Goal: Find specific page/section: Find specific page/section

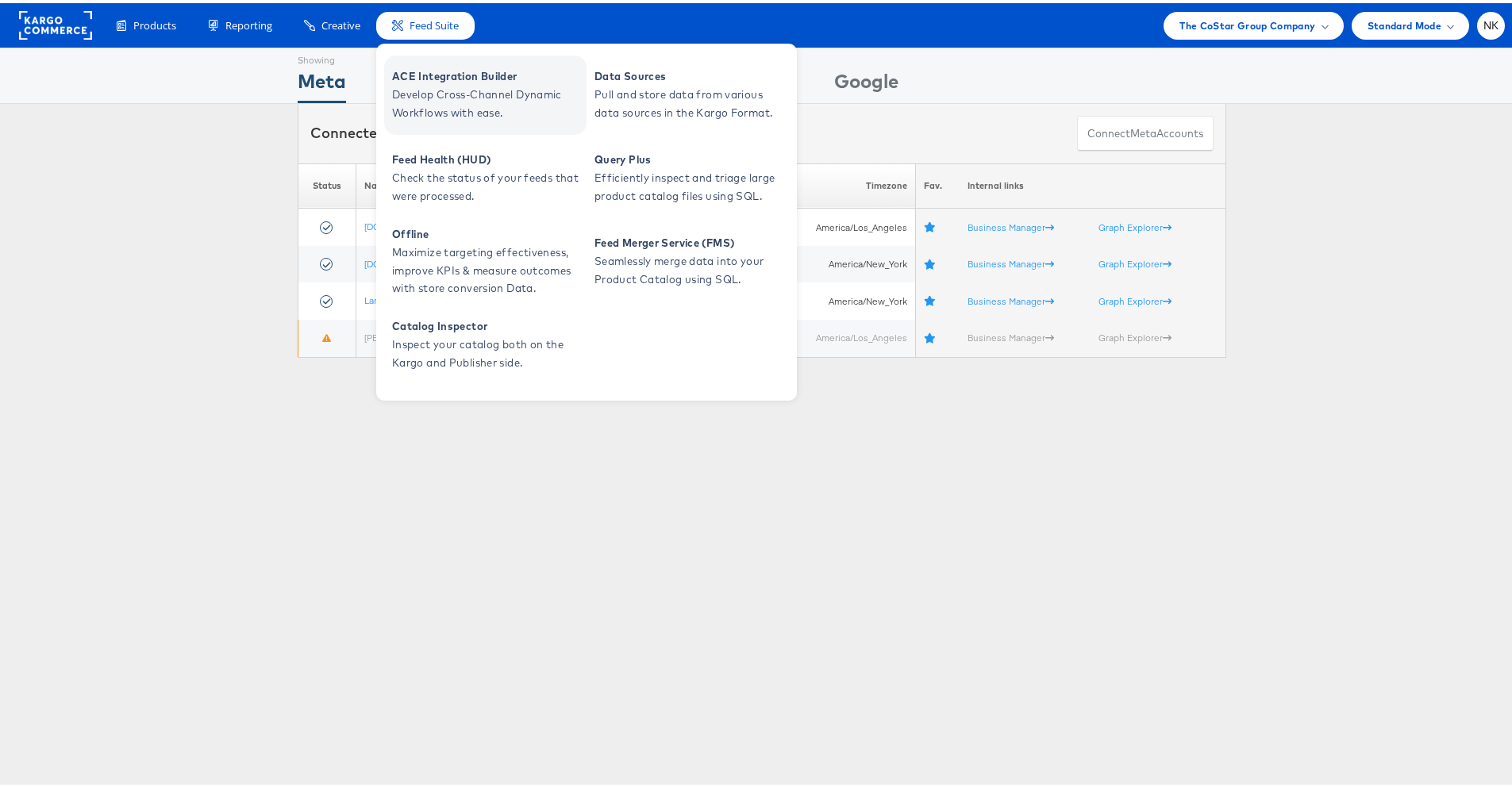
click at [427, 62] on link "ACE Integration Builder Develop Cross-Channel Dynamic Workflows with ease." at bounding box center [485, 92] width 202 height 79
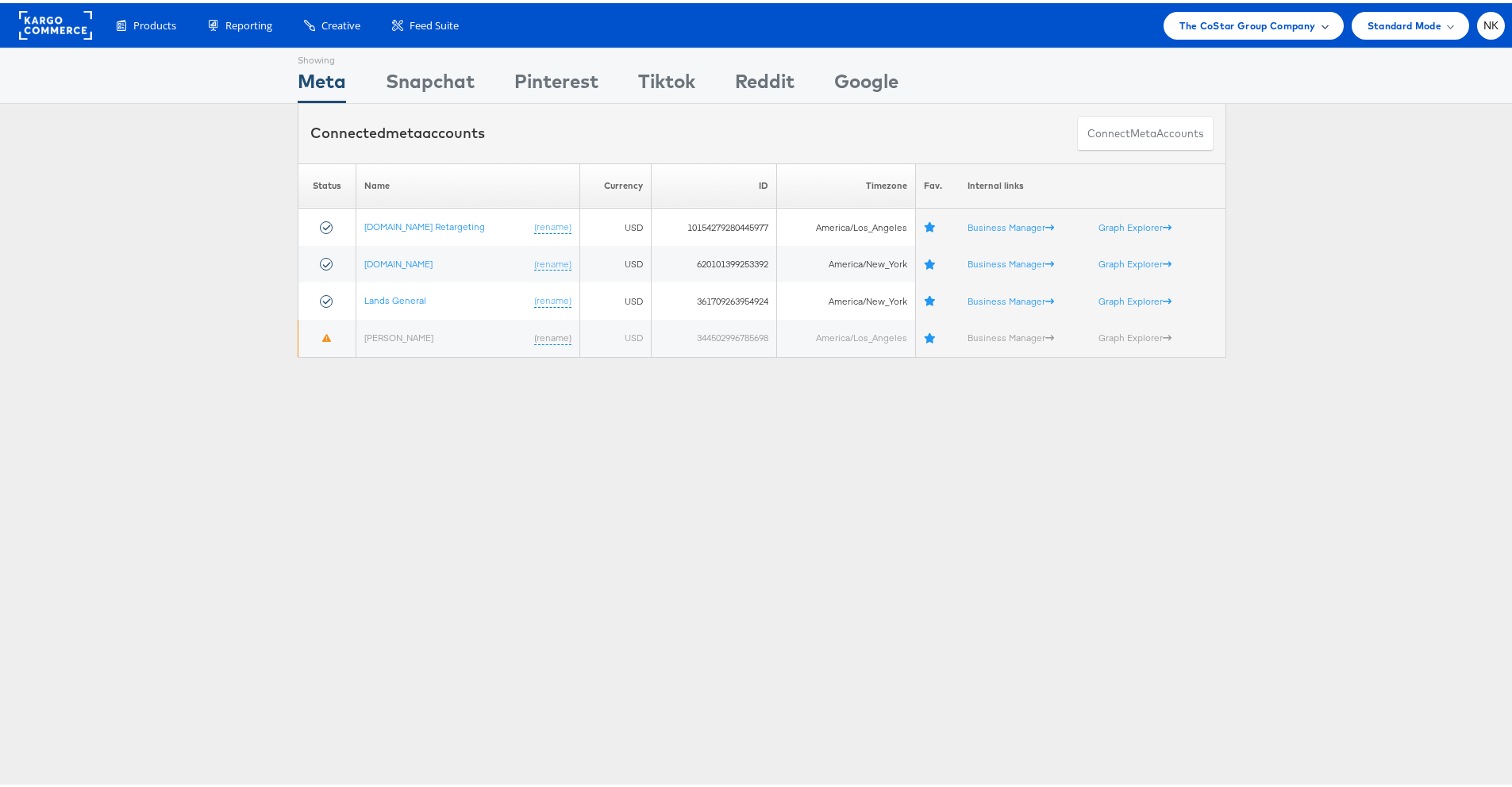
click at [1268, 23] on span "The CoStar Group Company" at bounding box center [1247, 23] width 136 height 17
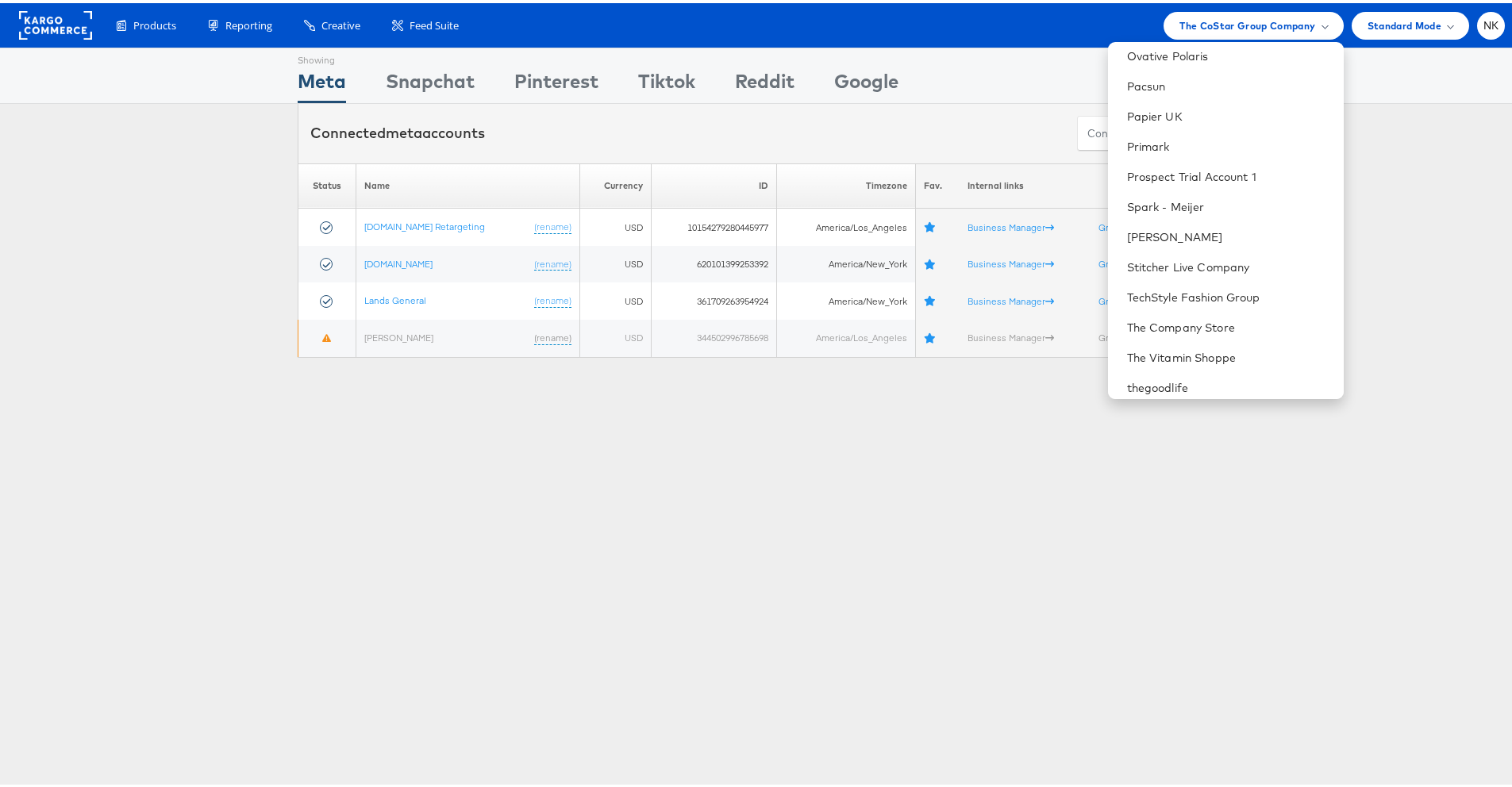
scroll to position [1636, 0]
click at [1163, 263] on link "Total Wine & More" at bounding box center [1229, 262] width 204 height 16
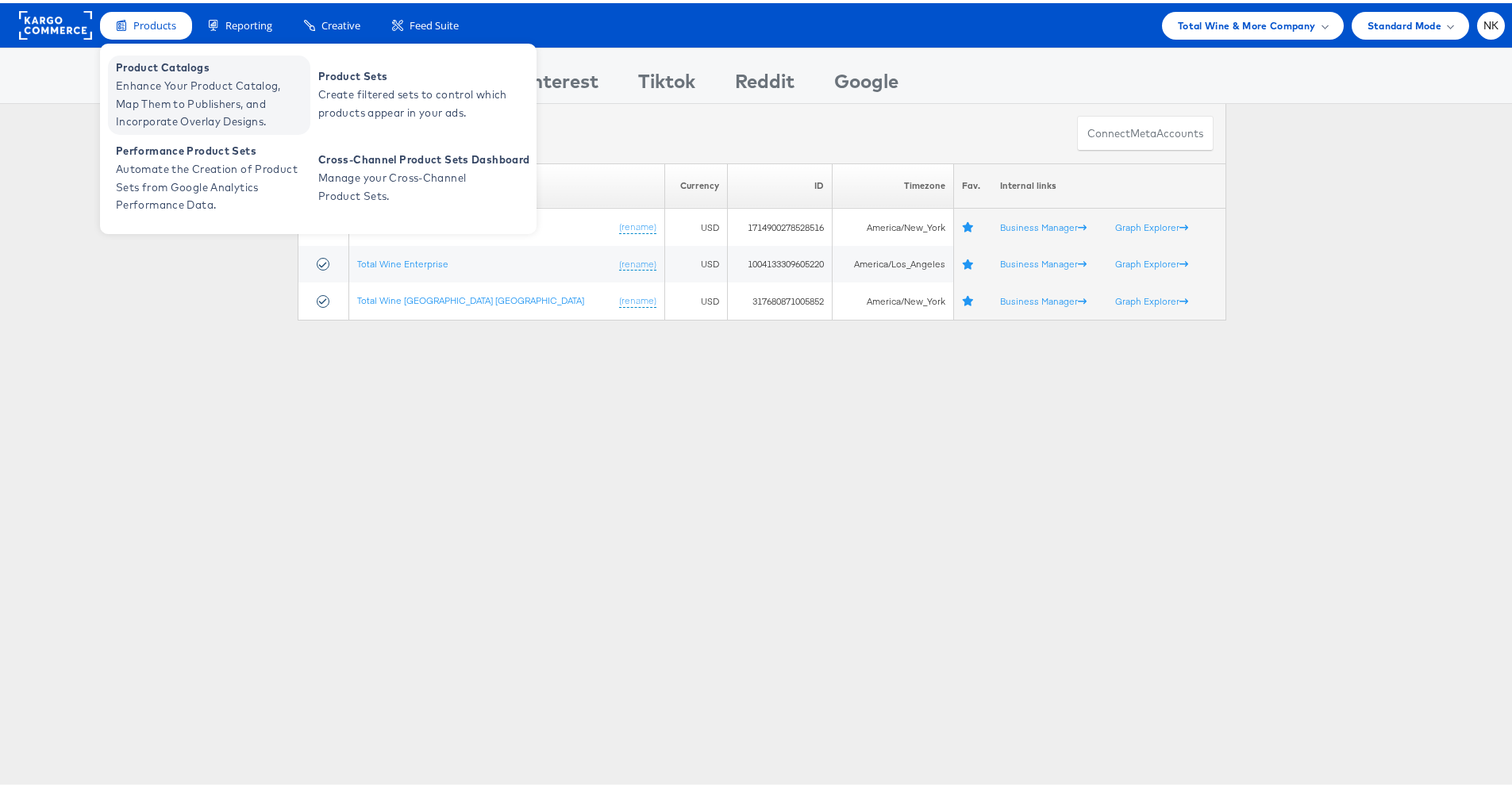
click at [161, 70] on span "Product Catalogs" at bounding box center [211, 64] width 191 height 18
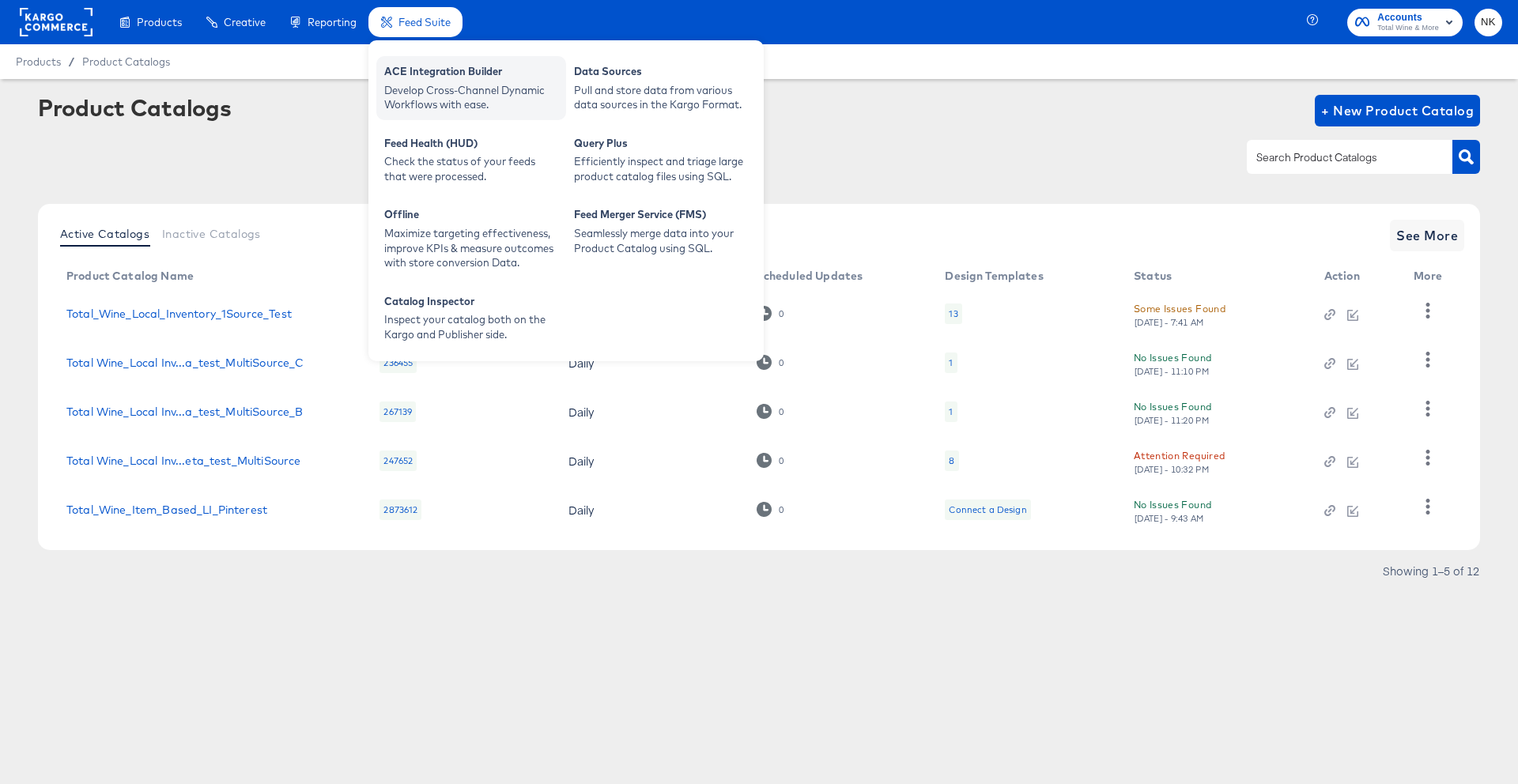
click at [401, 83] on div "Develop Cross-Channel Dynamic Workflows with ease." at bounding box center [471, 97] width 174 height 29
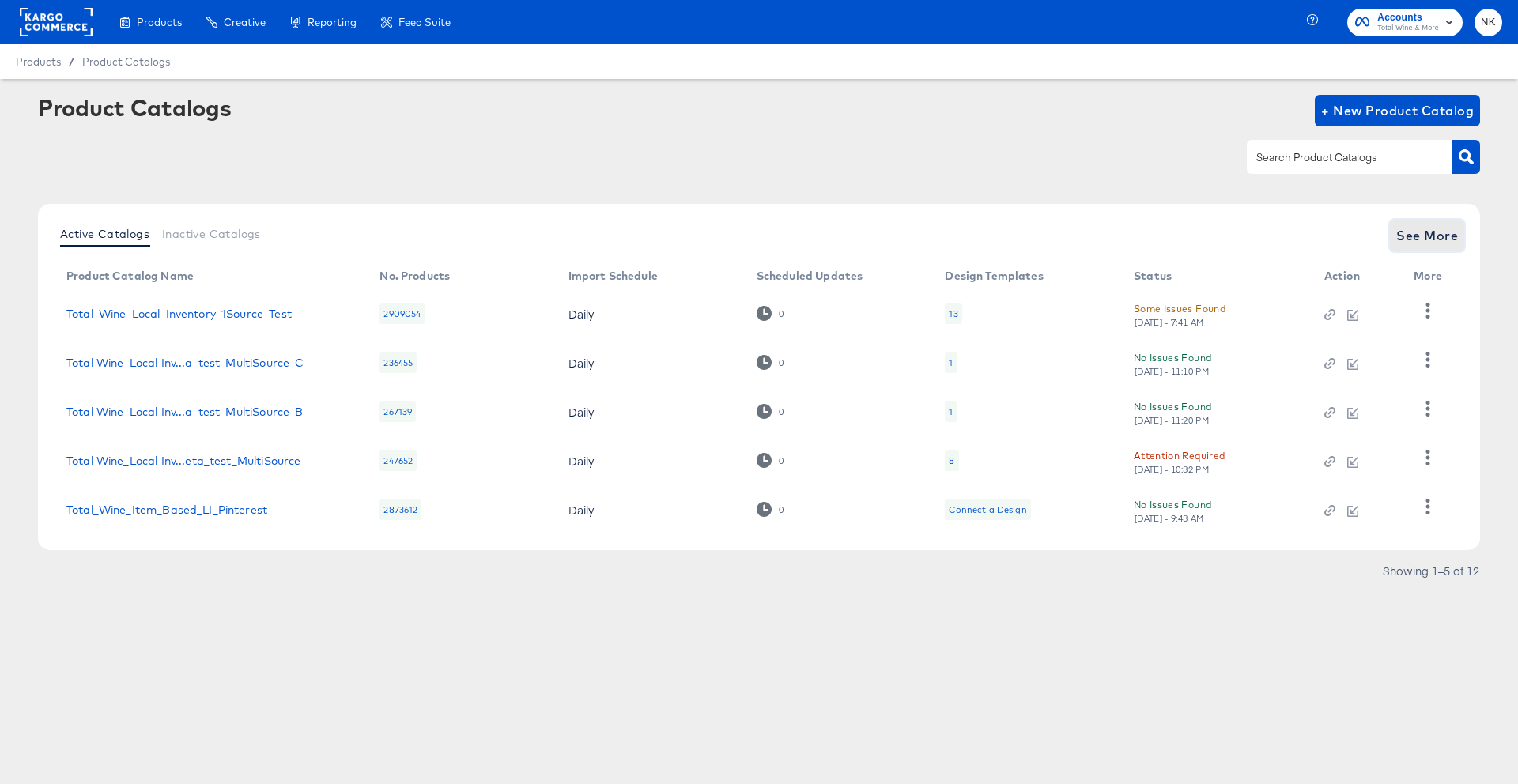
click at [1414, 227] on span "See More" at bounding box center [1427, 235] width 62 height 22
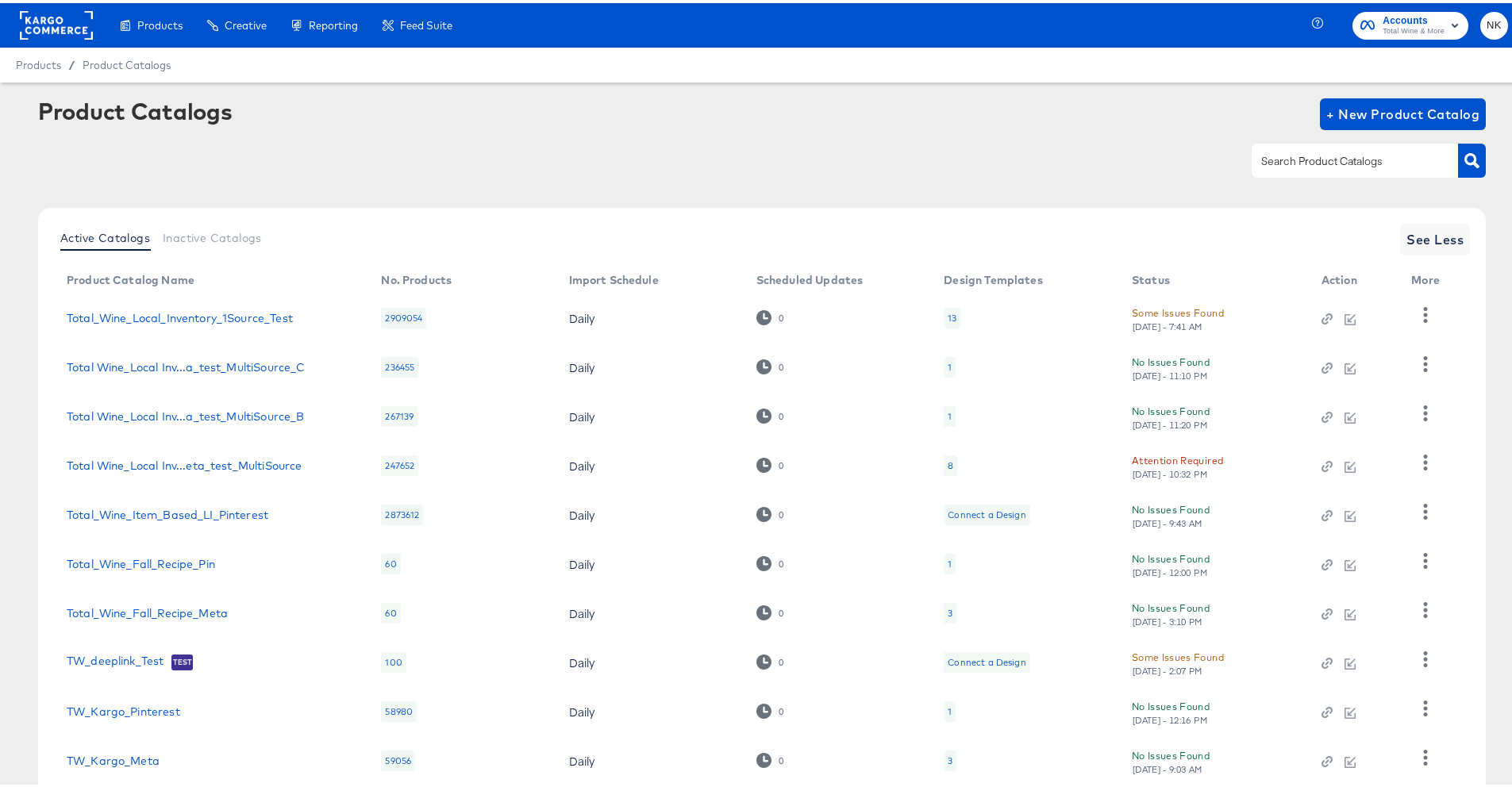
scroll to position [100, 0]
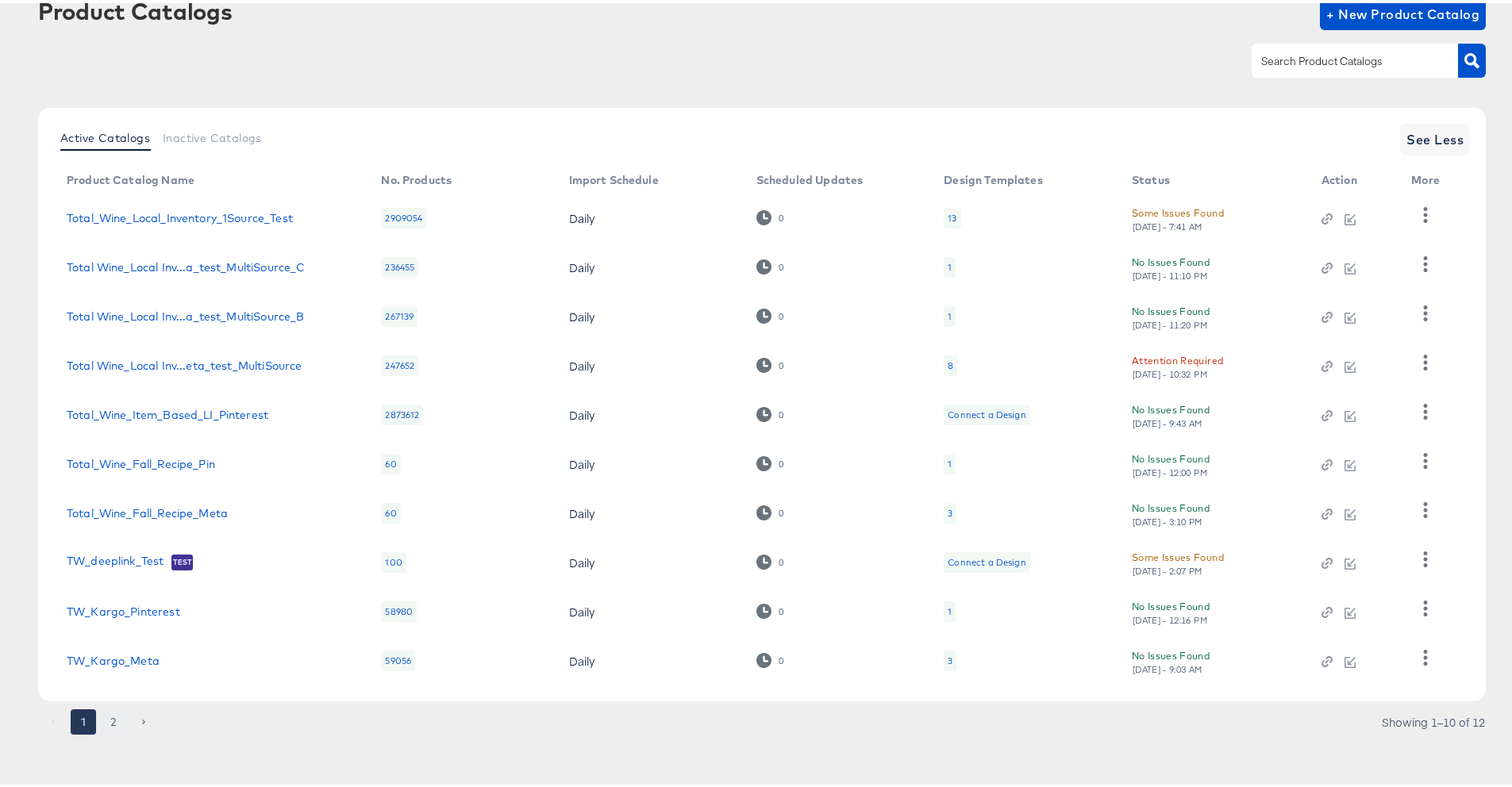
click at [116, 716] on button "2" at bounding box center [113, 718] width 25 height 25
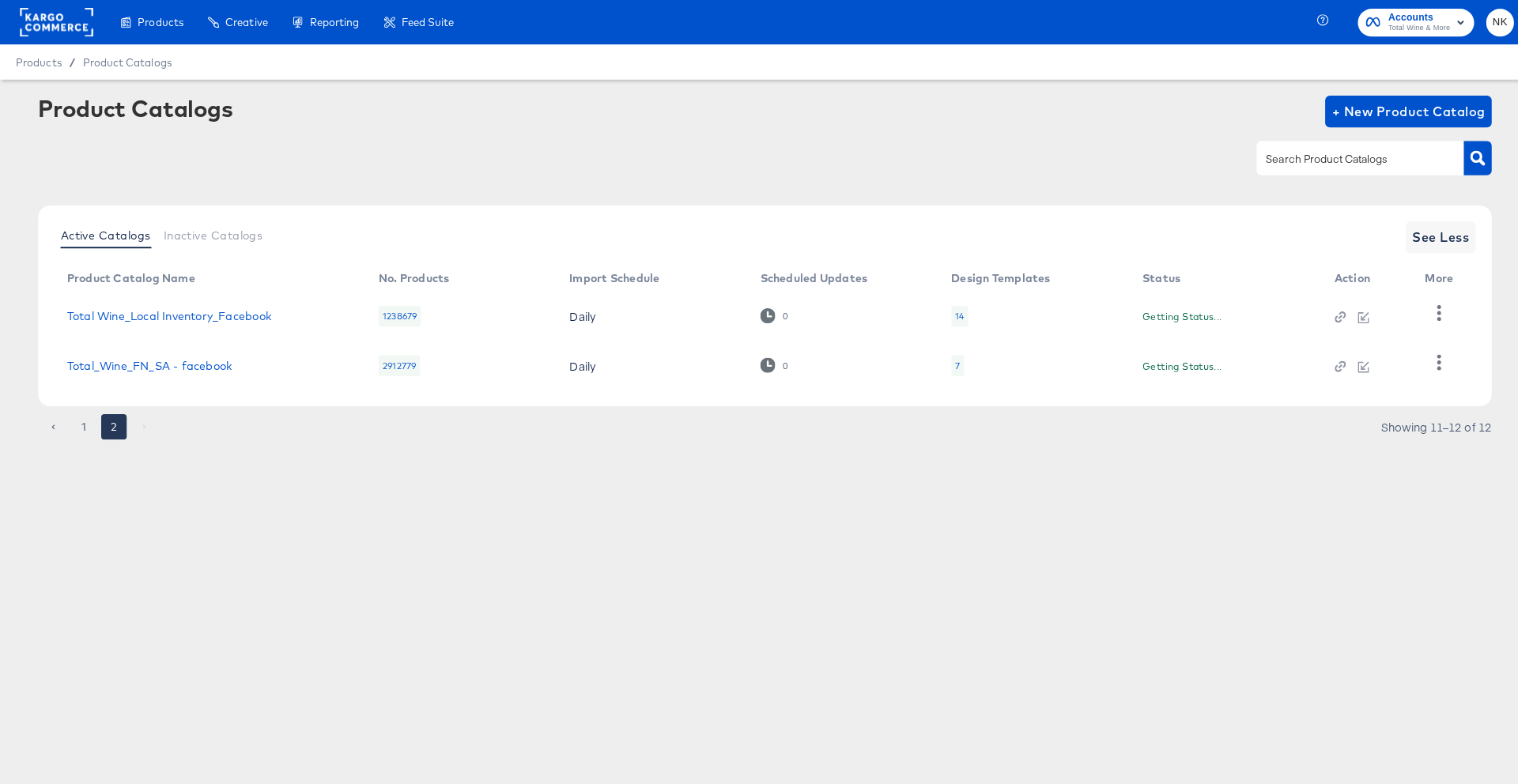
scroll to position [0, 0]
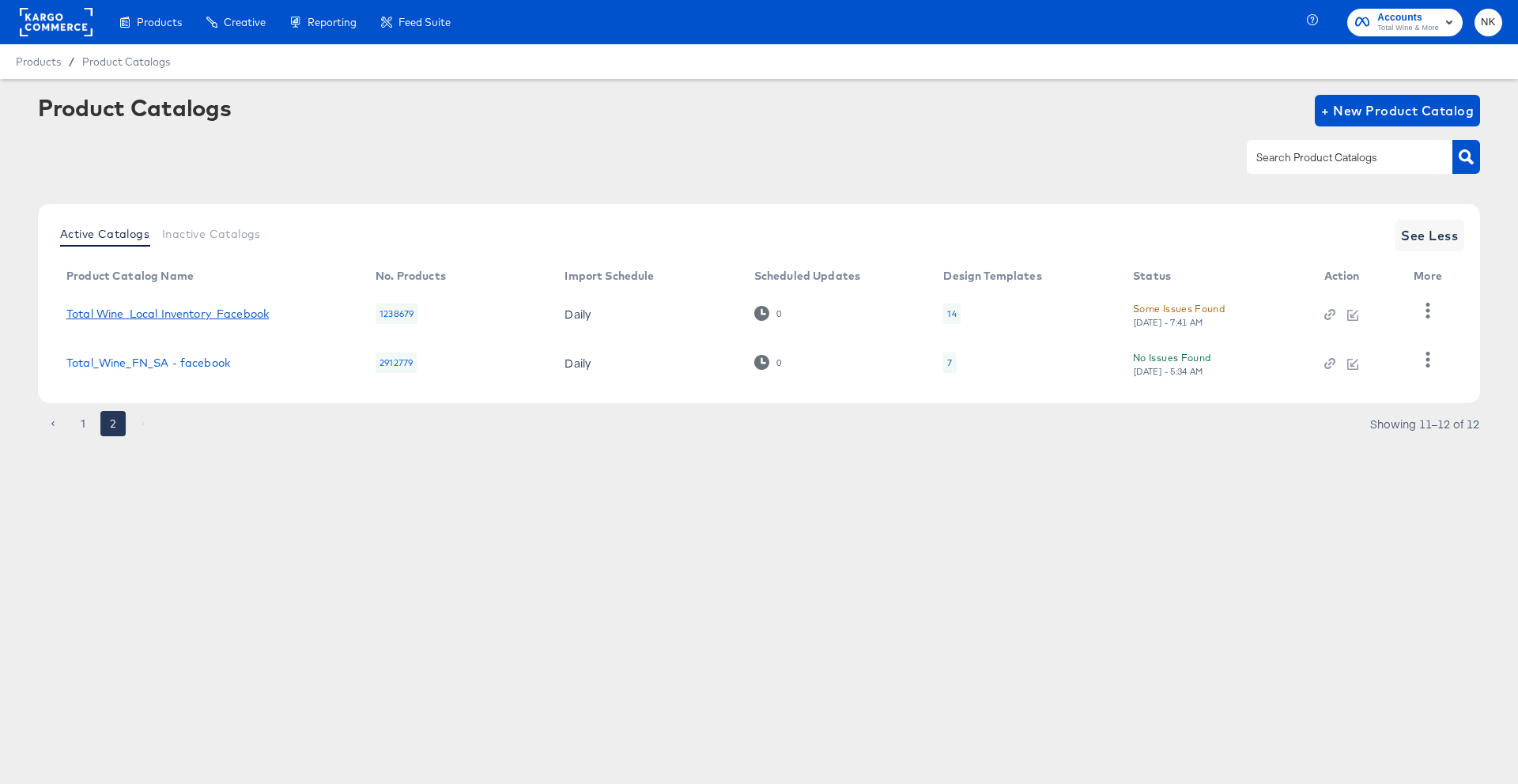
click at [227, 314] on link "Total Wine_Local Inventory_Facebook" at bounding box center [168, 313] width 203 height 12
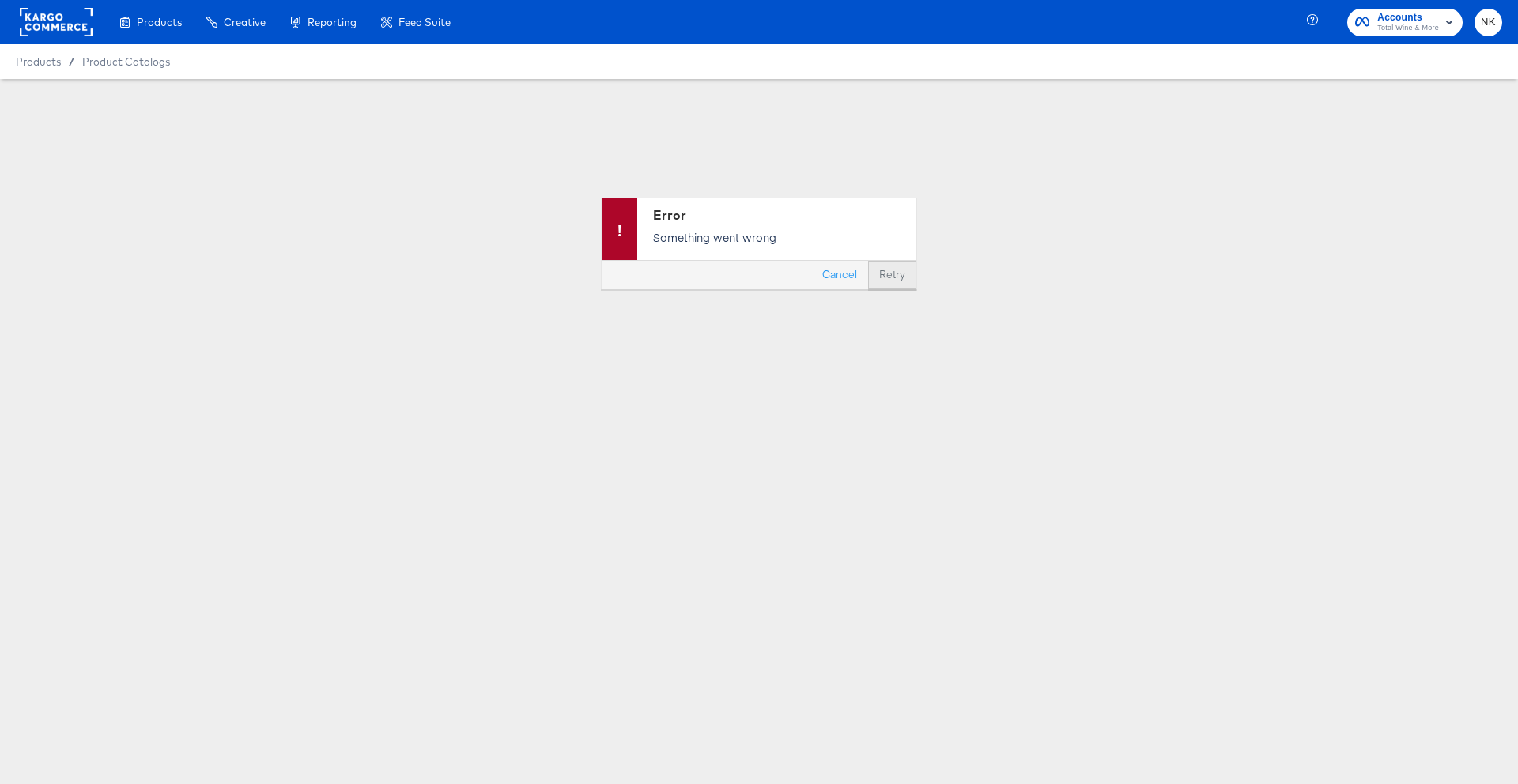
click at [878, 272] on button "Retry" at bounding box center [892, 275] width 48 height 28
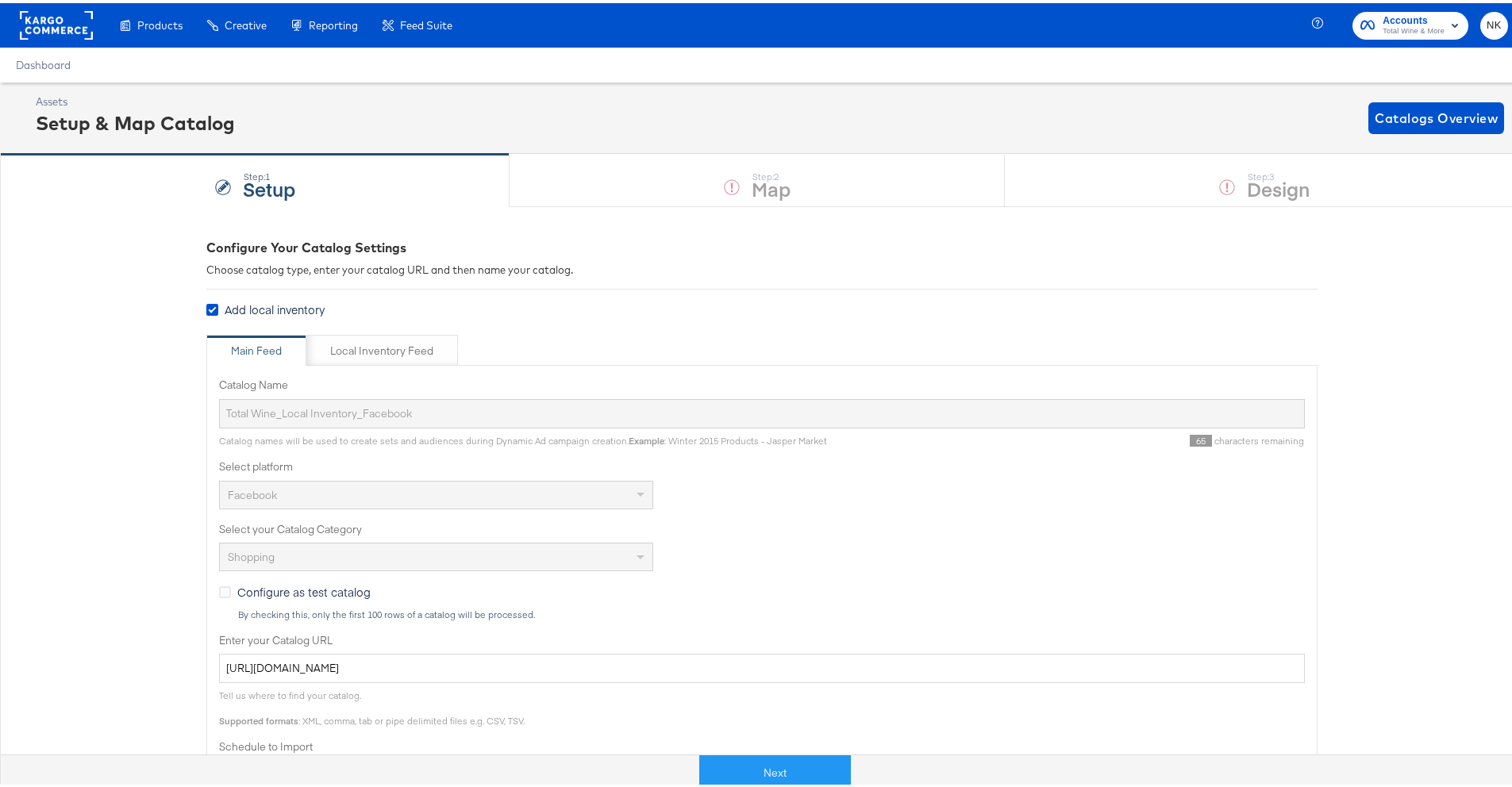
click at [695, 166] on div "Step: 1 Setup Step: 2 Map Step: 3 Design" at bounding box center [761, 176] width 1524 height 53
click at [745, 771] on button "Next" at bounding box center [775, 769] width 151 height 36
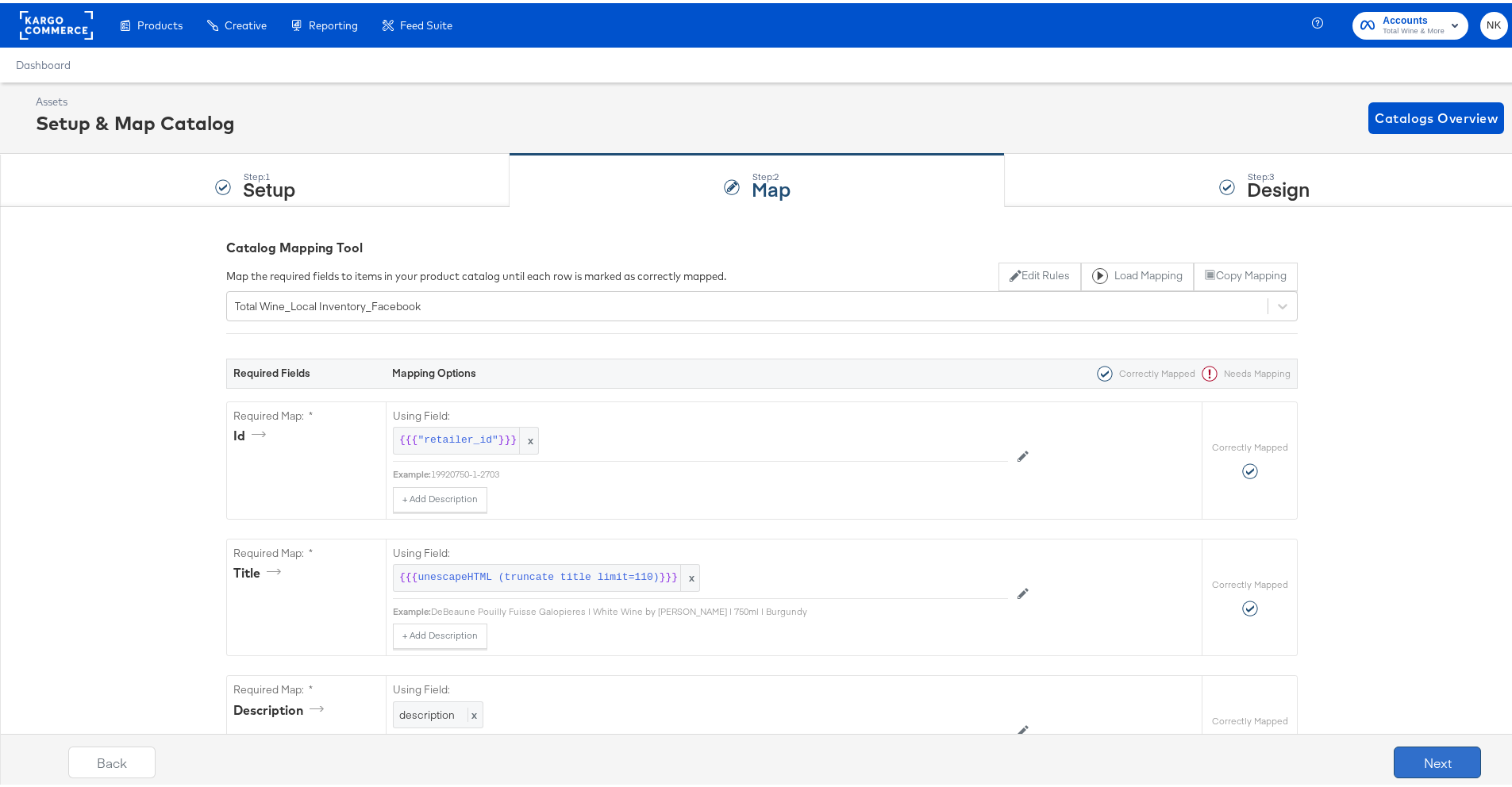
click at [1457, 759] on button "Next" at bounding box center [1438, 759] width 87 height 32
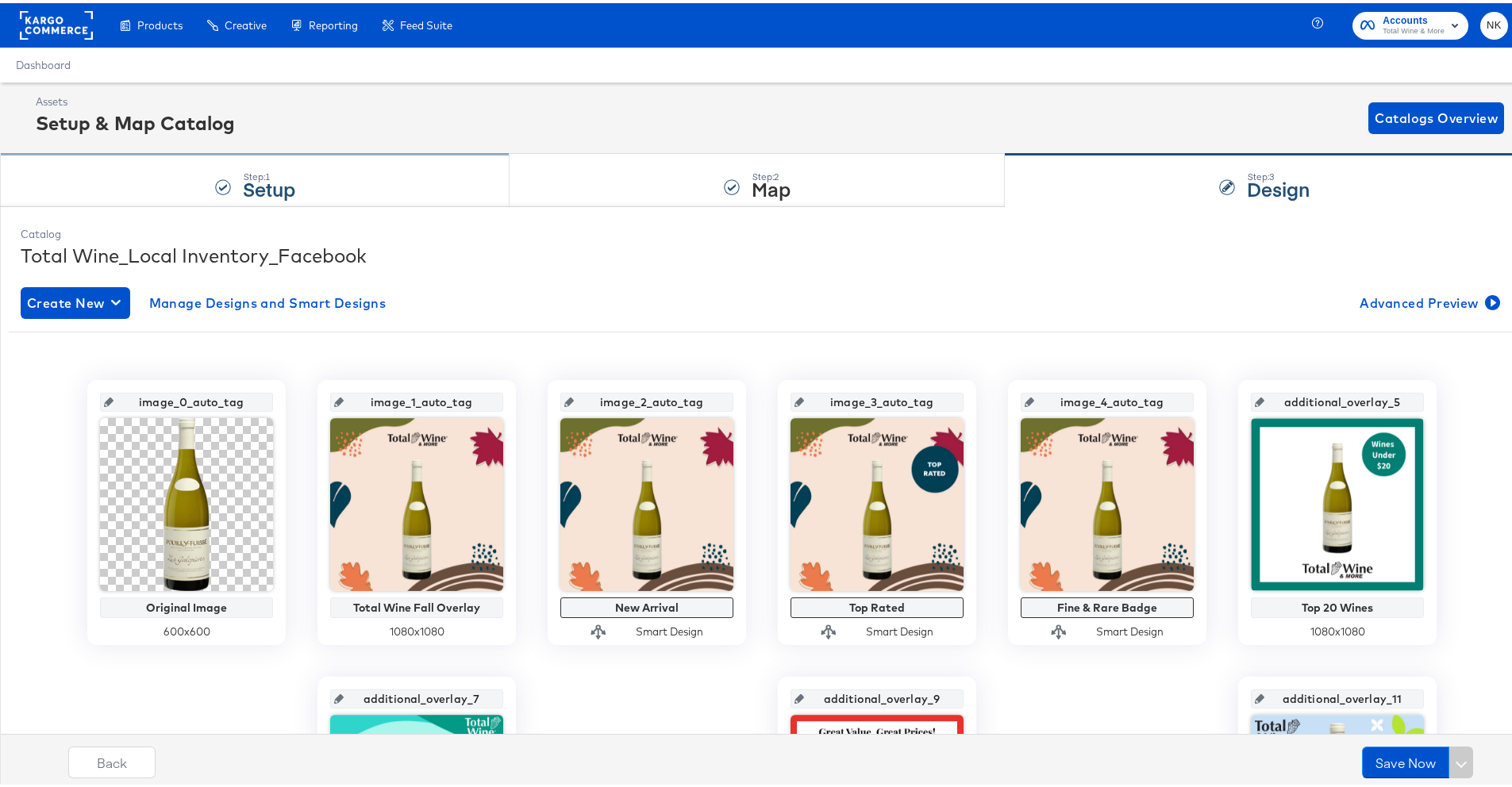
click at [437, 196] on div "Step: 1 Setup" at bounding box center [254, 177] width 510 height 53
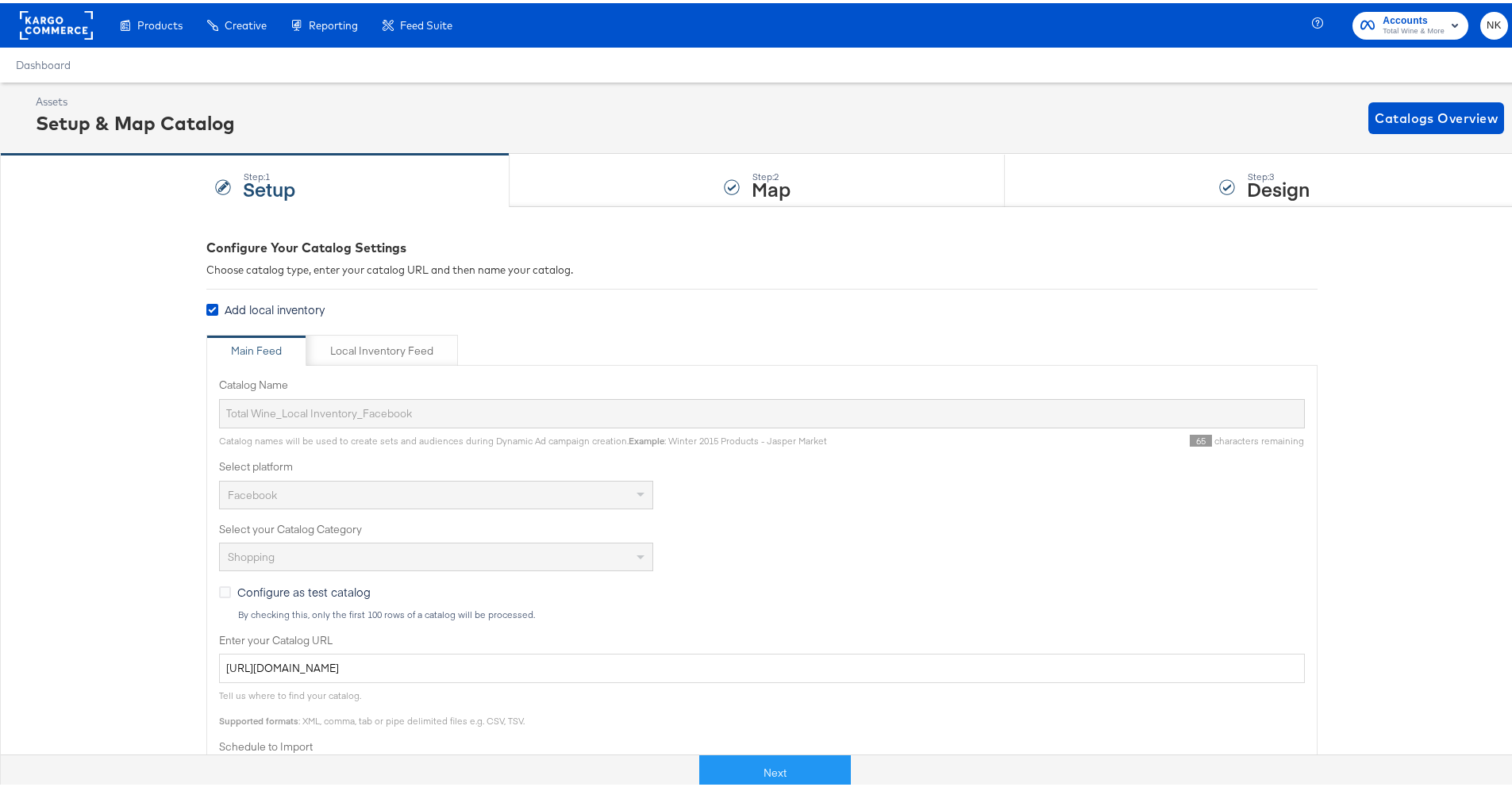
scroll to position [9, 0]
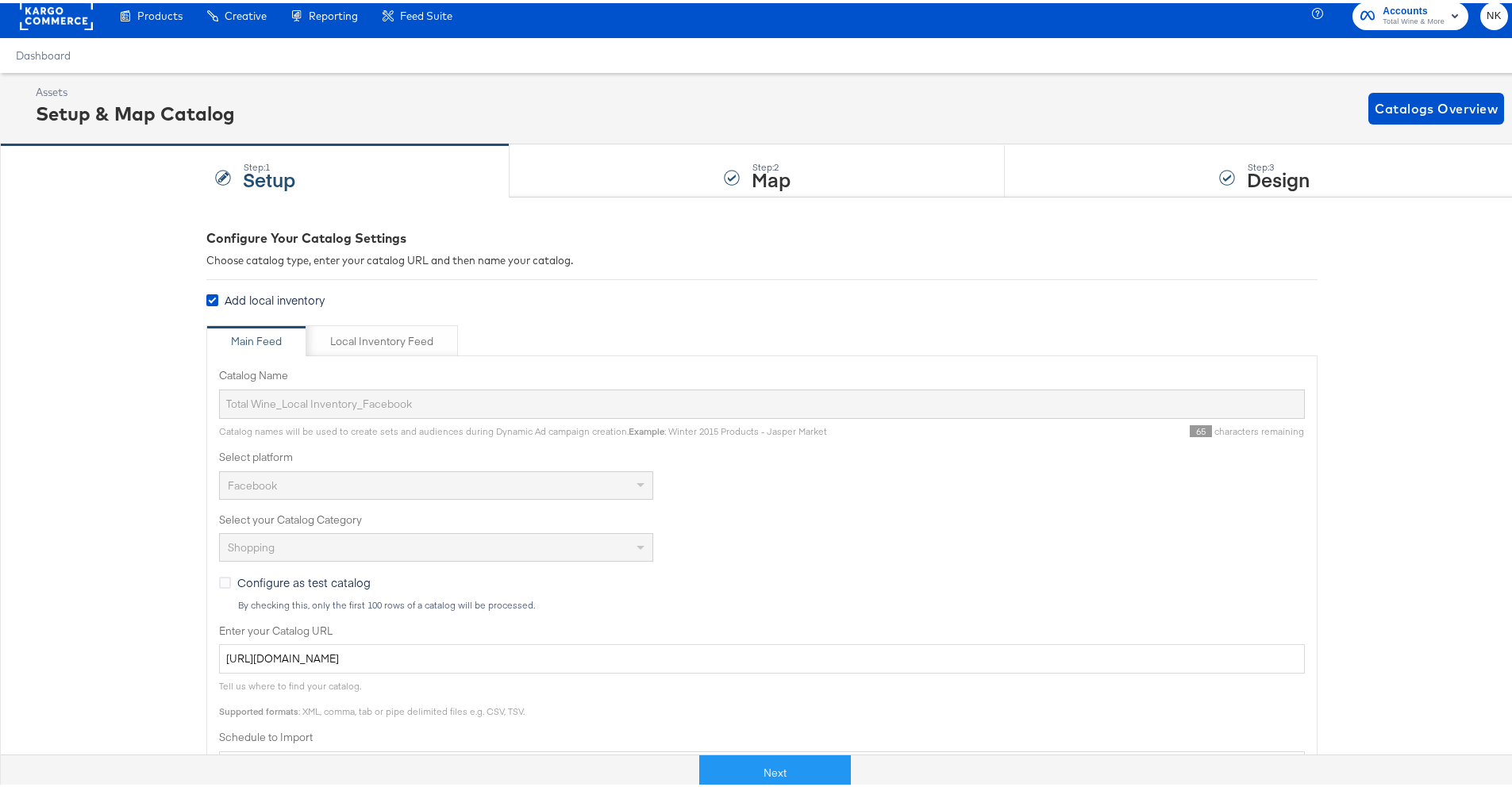
click at [469, 285] on div "Configure Your Catalog Settings Choose catalog type, enter your catalog URL and…" at bounding box center [762, 677] width 1111 height 902
click at [563, 606] on div "By checking this, only the first 100 rows of a catalog will be processed." at bounding box center [771, 601] width 1068 height 11
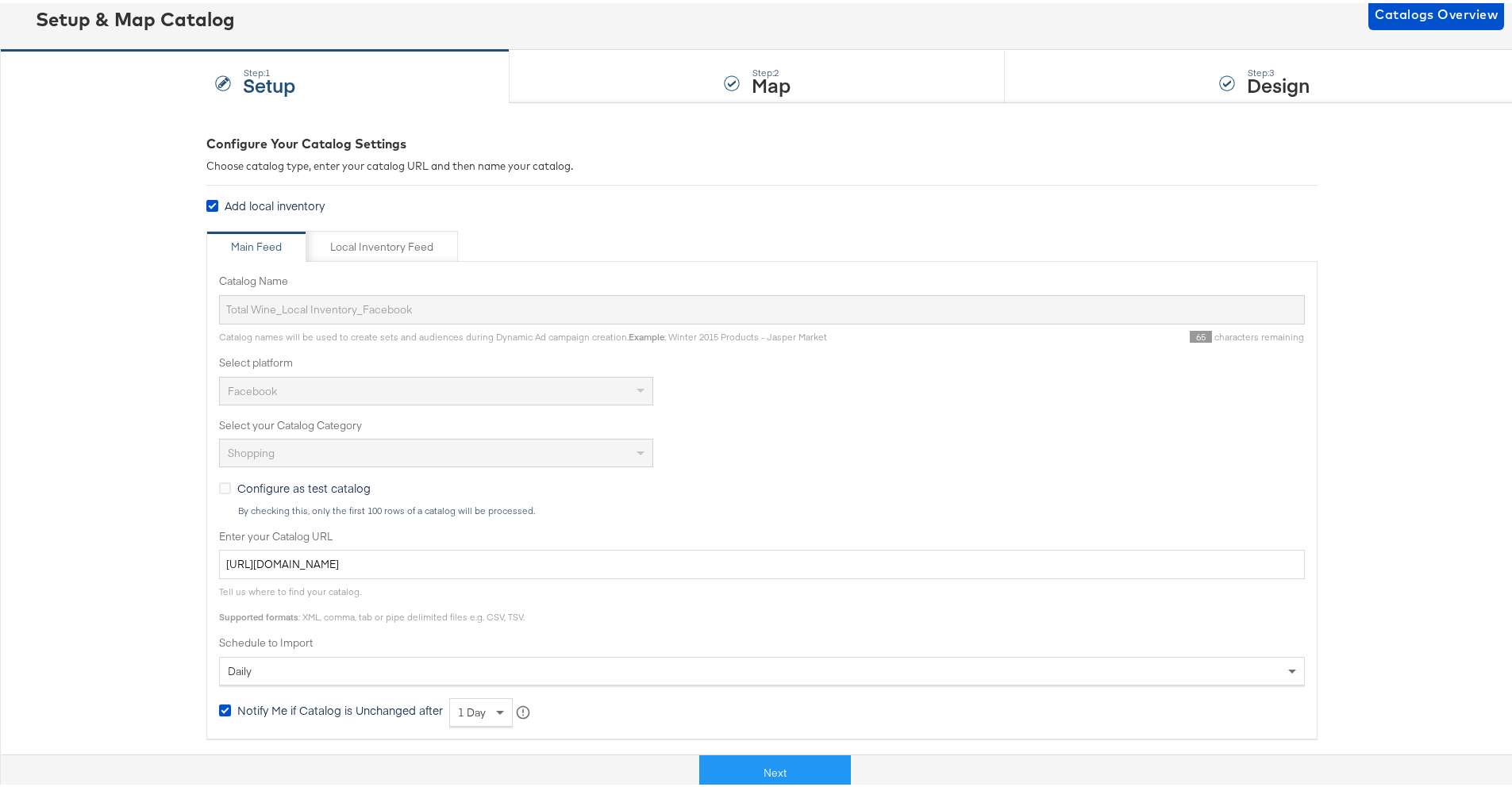
scroll to position [115, 0]
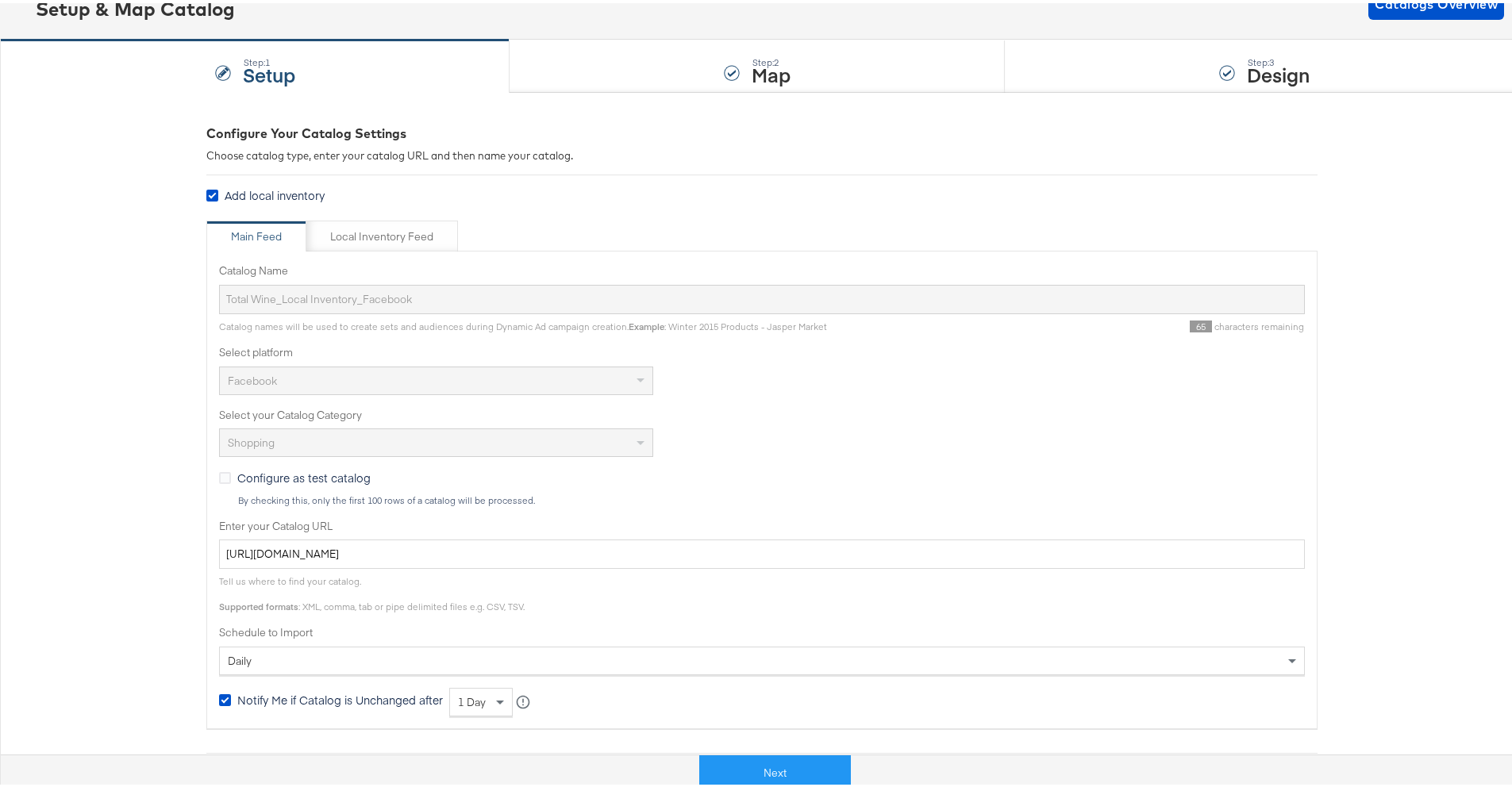
click at [163, 529] on div "Configure Your Catalog Settings Choose catalog type, enter your catalog URL and…" at bounding box center [761, 571] width 1524 height 965
click at [710, 164] on div "Configure Your Catalog Settings Choose catalog type, enter your catalog URL and…" at bounding box center [762, 572] width 1111 height 902
click at [399, 115] on div "Configure Your Catalog Settings Choose catalog type, enter your catalog URL and…" at bounding box center [762, 571] width 1111 height 964
click at [1098, 120] on div "Configure Your Catalog Settings Choose catalog type, enter your catalog URL and…" at bounding box center [762, 571] width 1111 height 964
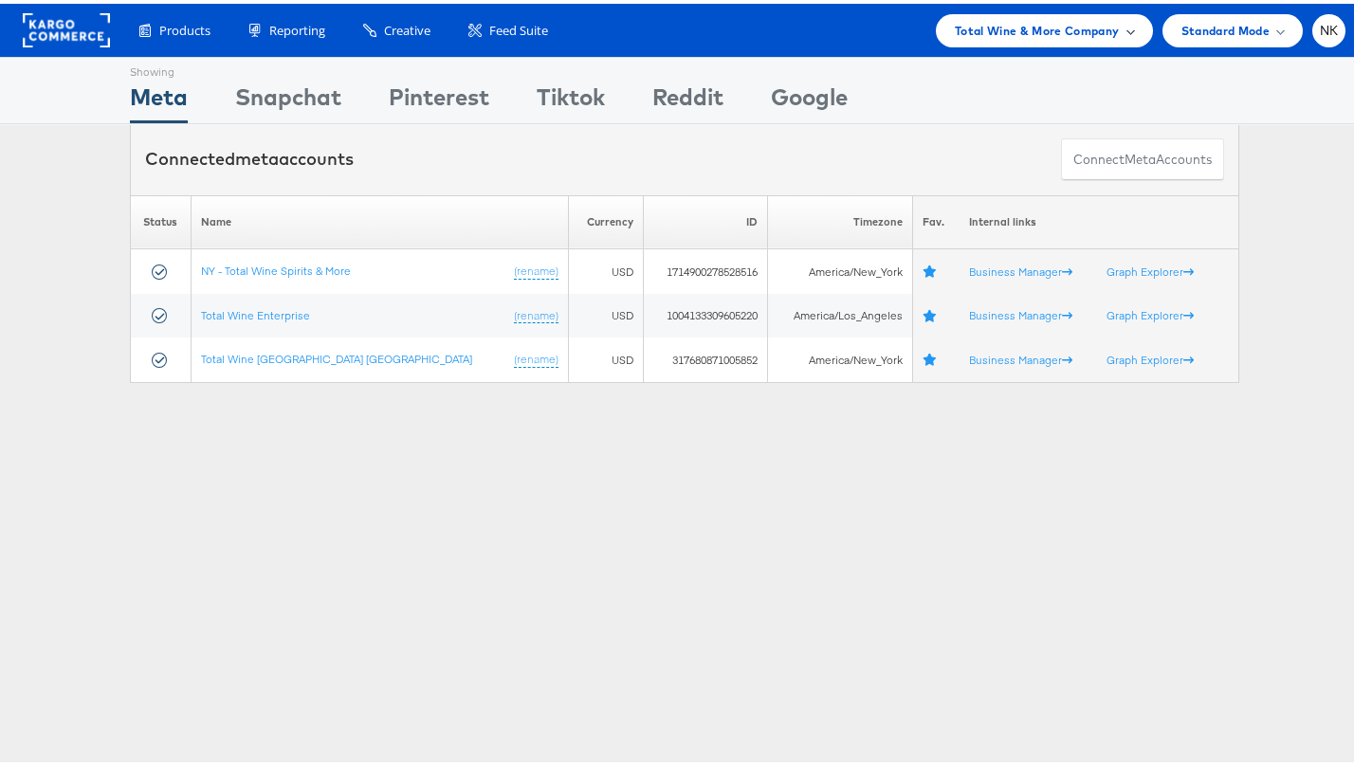
click at [1077, 41] on div "Total Wine & More Company" at bounding box center [1044, 26] width 217 height 33
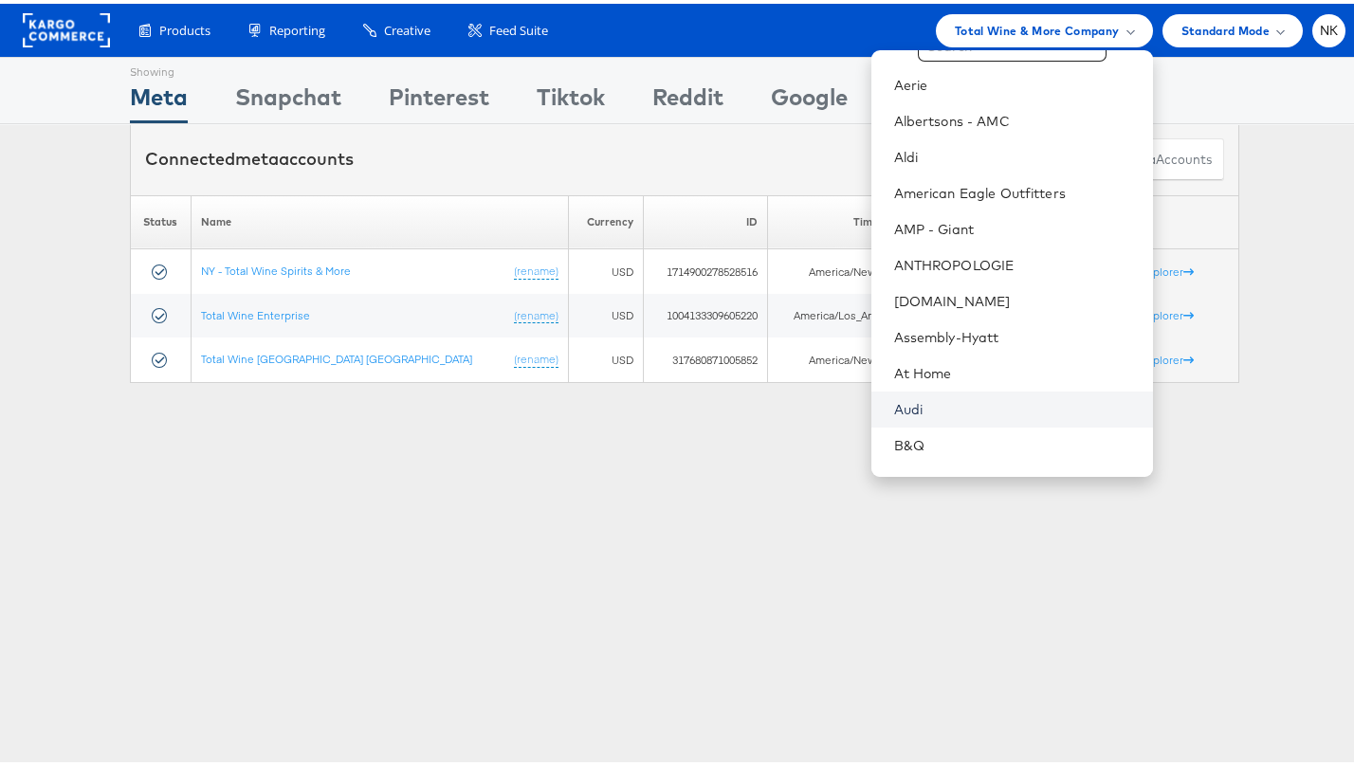
scroll to position [188, 0]
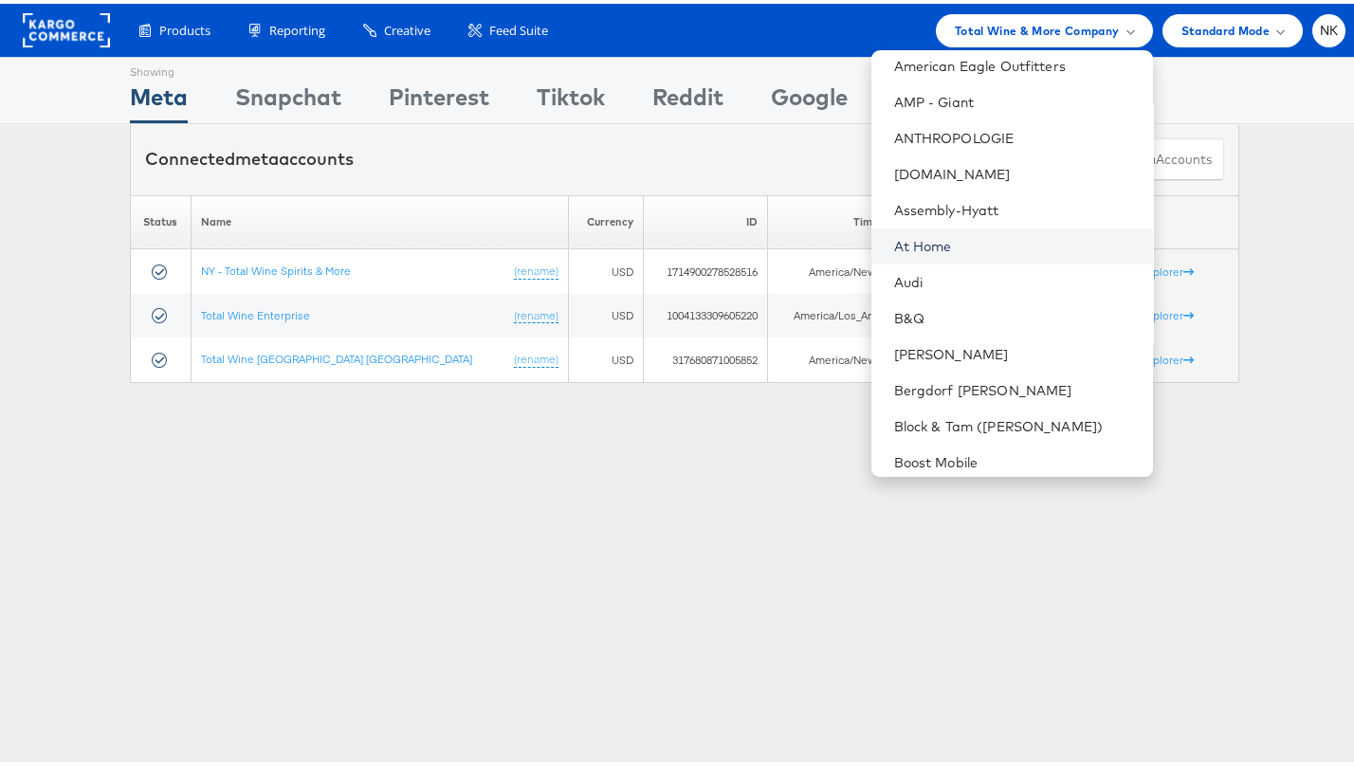
click at [942, 245] on link "At Home" at bounding box center [1016, 242] width 244 height 19
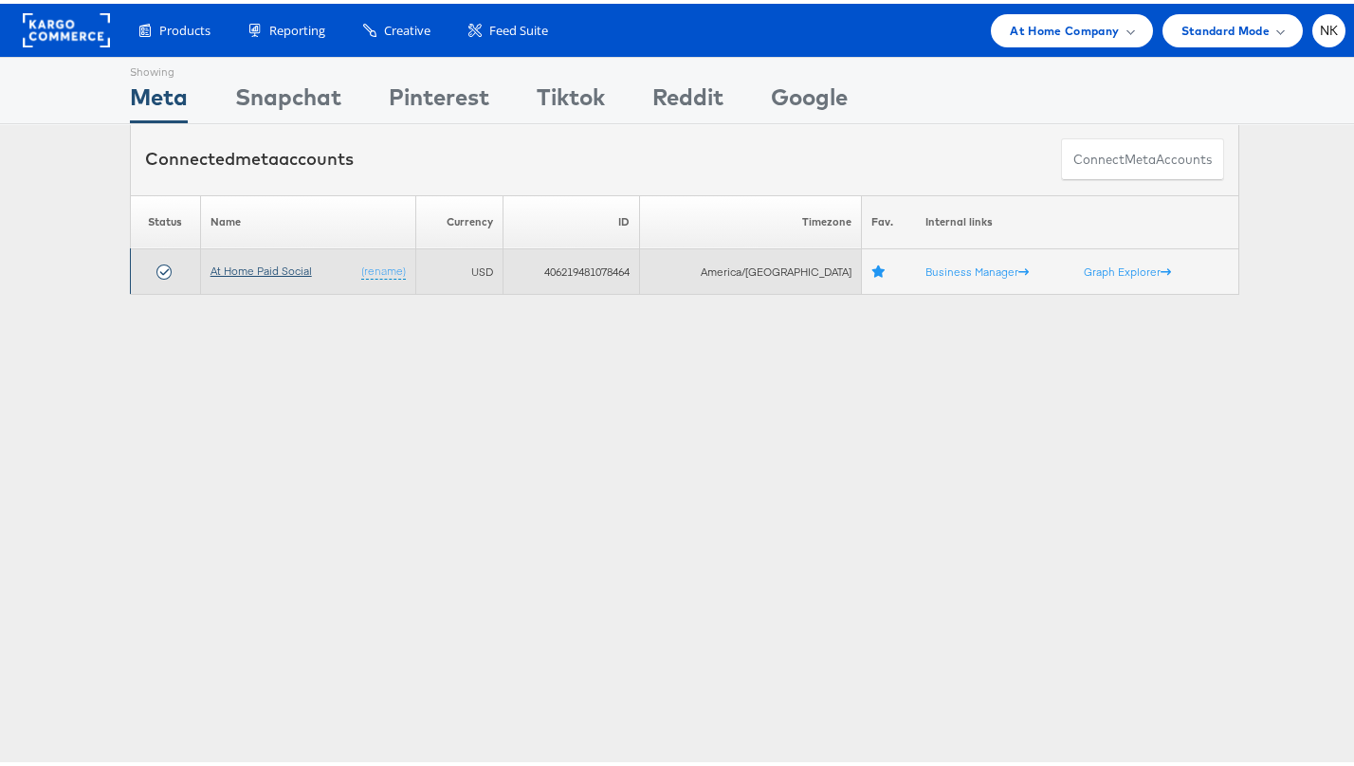
click at [236, 268] on link "At Home Paid Social" at bounding box center [261, 267] width 101 height 14
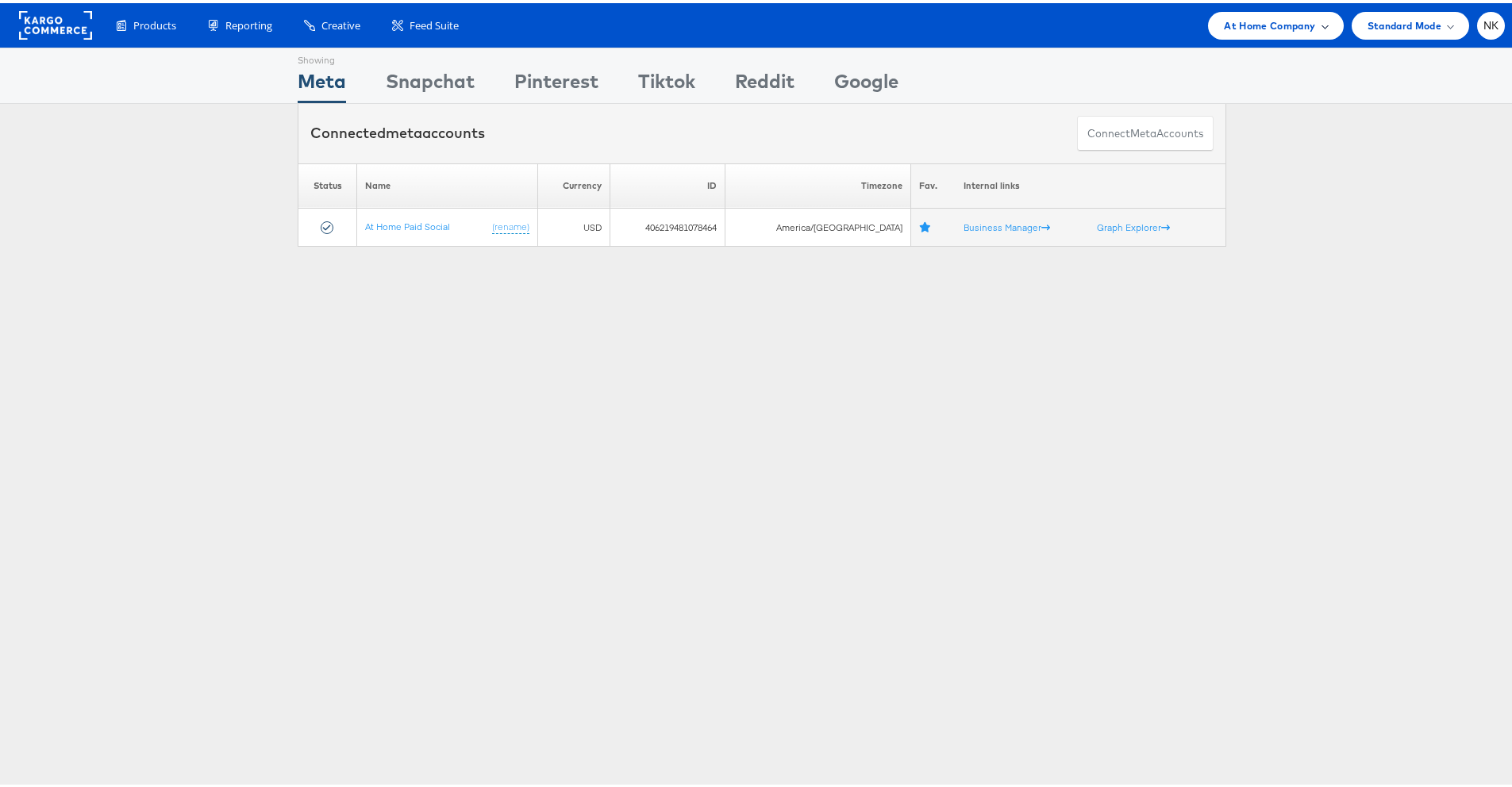
click at [1289, 22] on span "At Home Company" at bounding box center [1269, 23] width 91 height 17
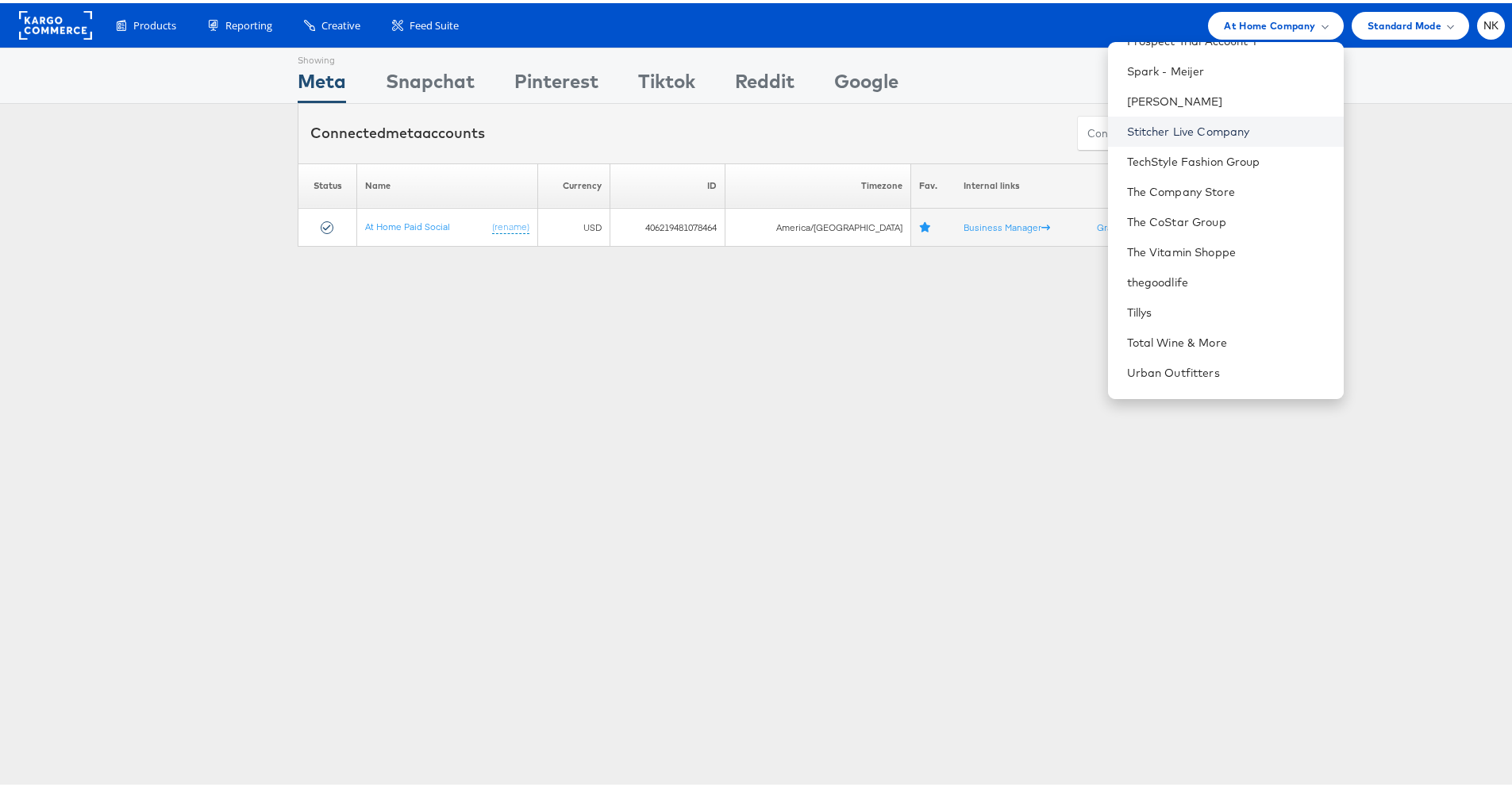
scroll to position [1639, 0]
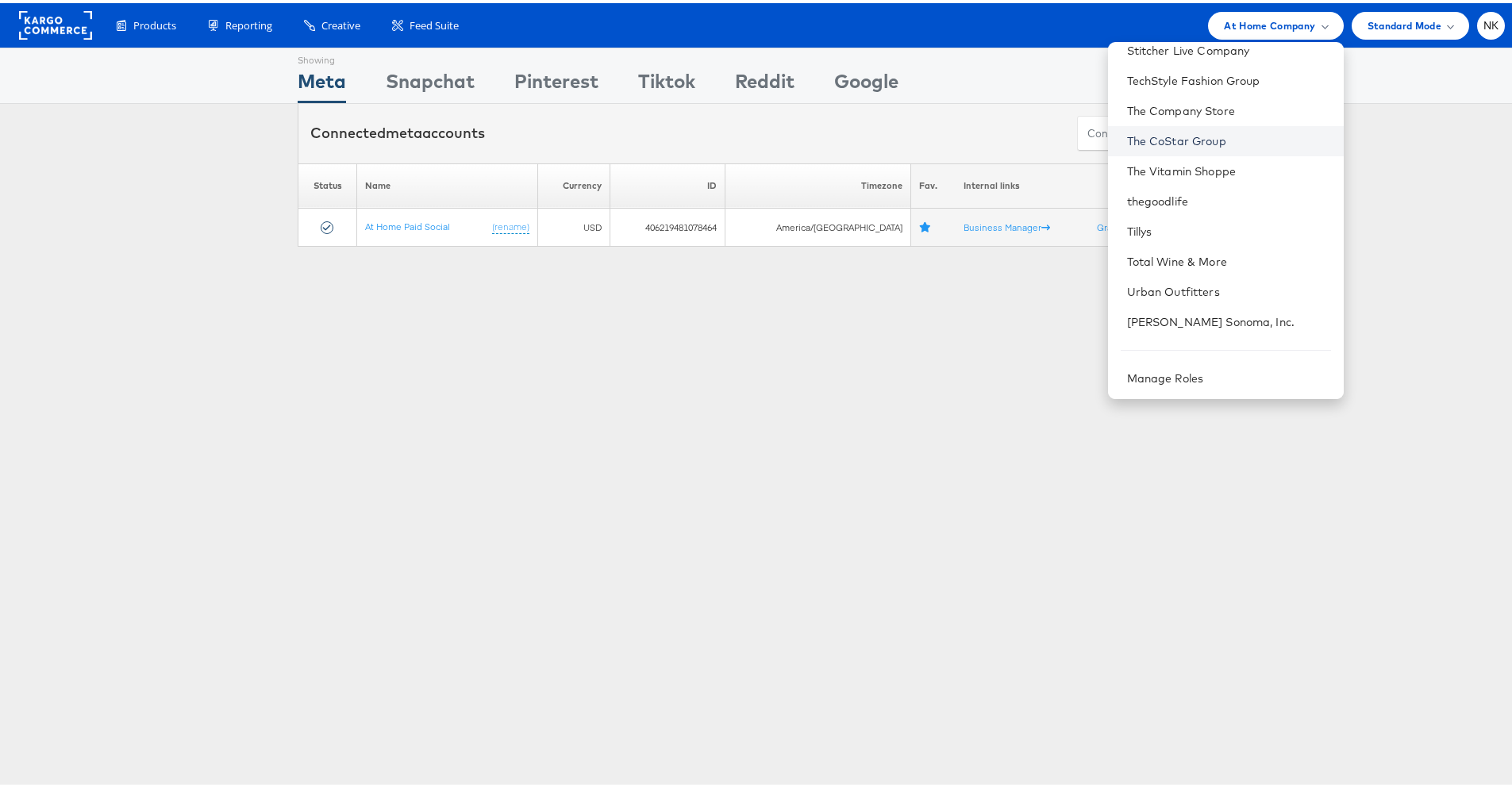
click at [1175, 140] on link "The CoStar Group" at bounding box center [1229, 138] width 204 height 16
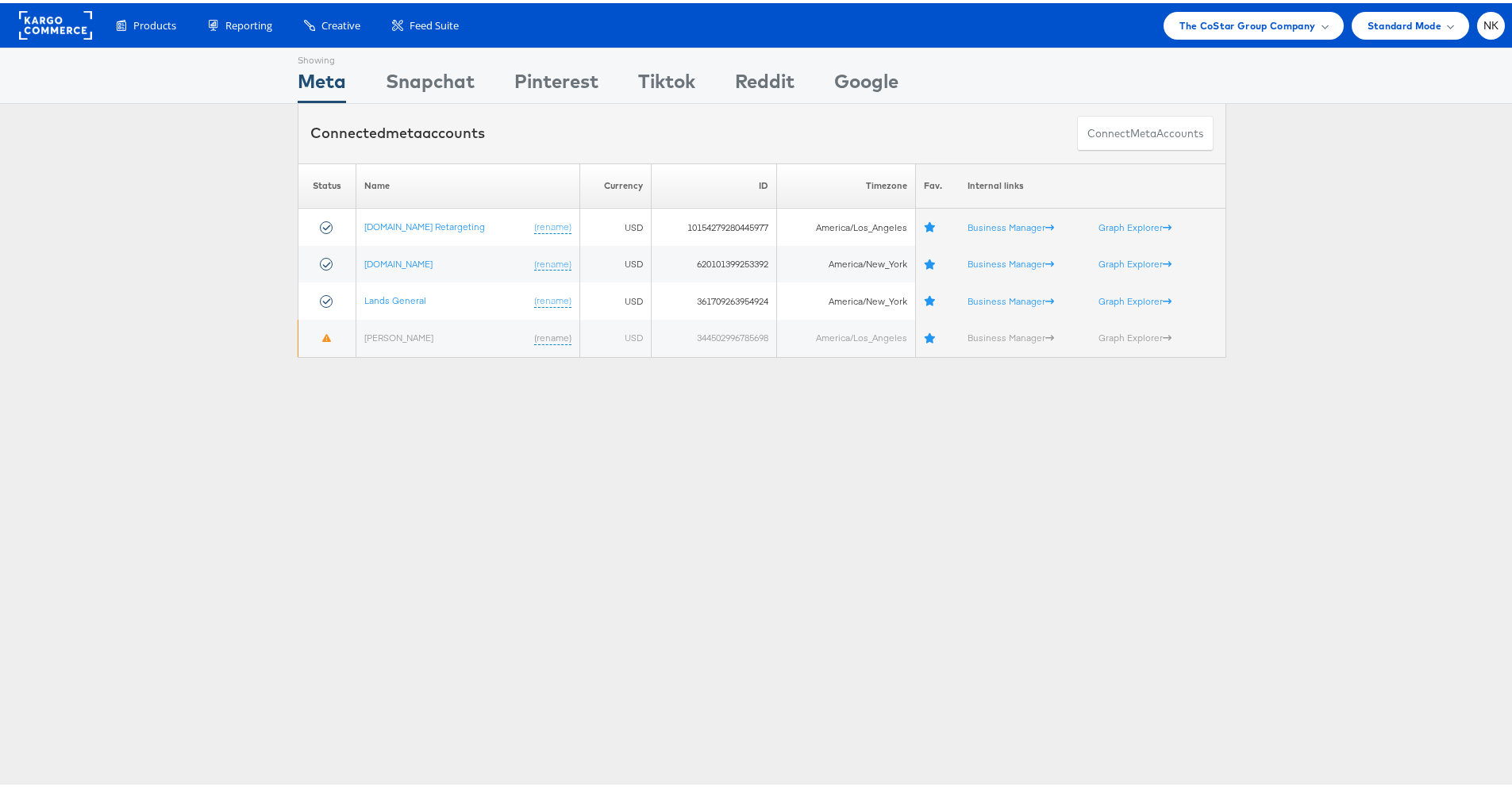
drag, startPoint x: 223, startPoint y: 295, endPoint x: 213, endPoint y: 298, distance: 10.4
click at [223, 294] on div "Please Wait Loading Accounts .... Status Name Currency ID Timezone Fav. Interna…" at bounding box center [761, 258] width 1524 height 194
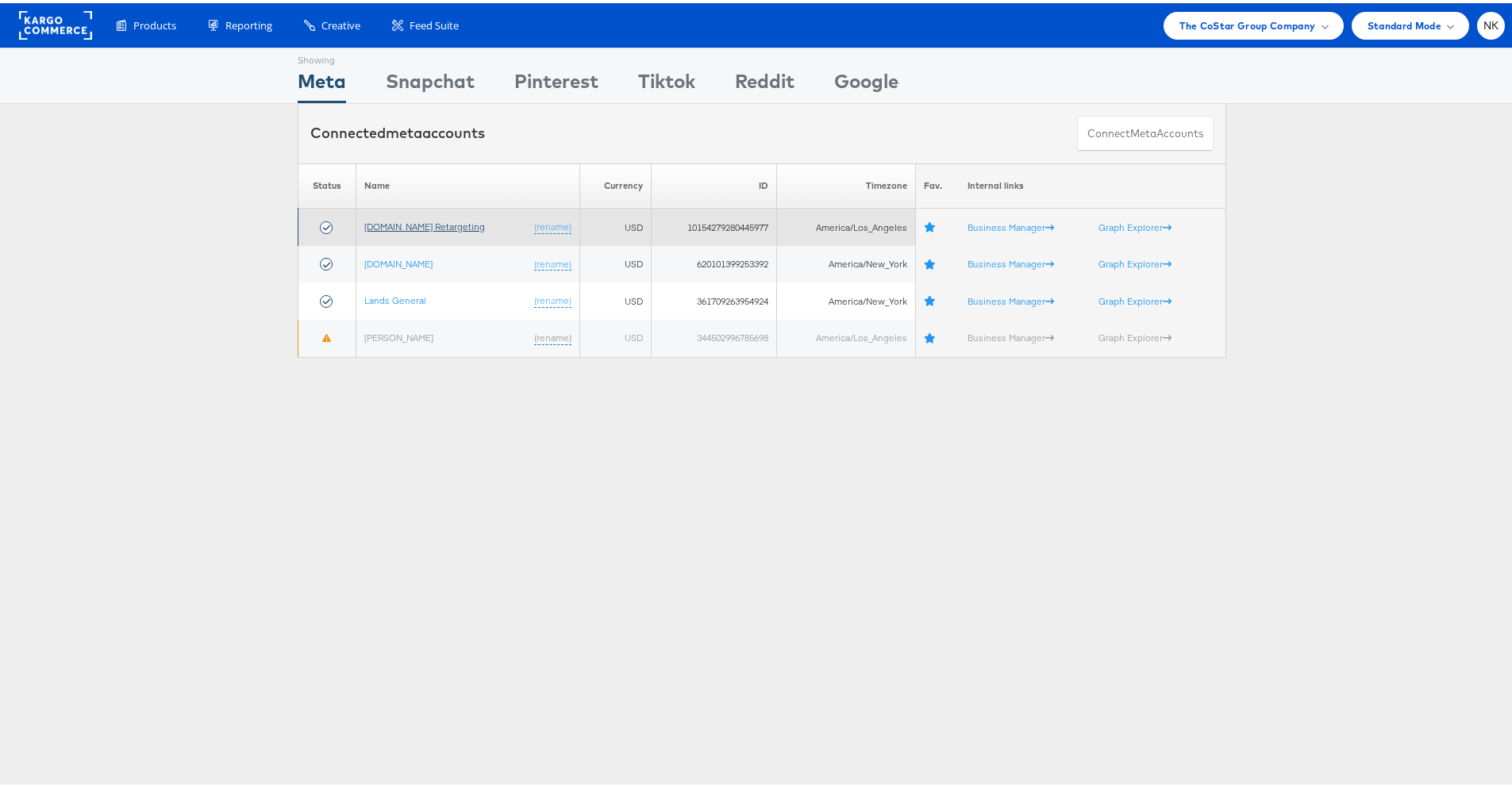
click at [393, 223] on link "[DOMAIN_NAME] Retargeting" at bounding box center [424, 223] width 120 height 12
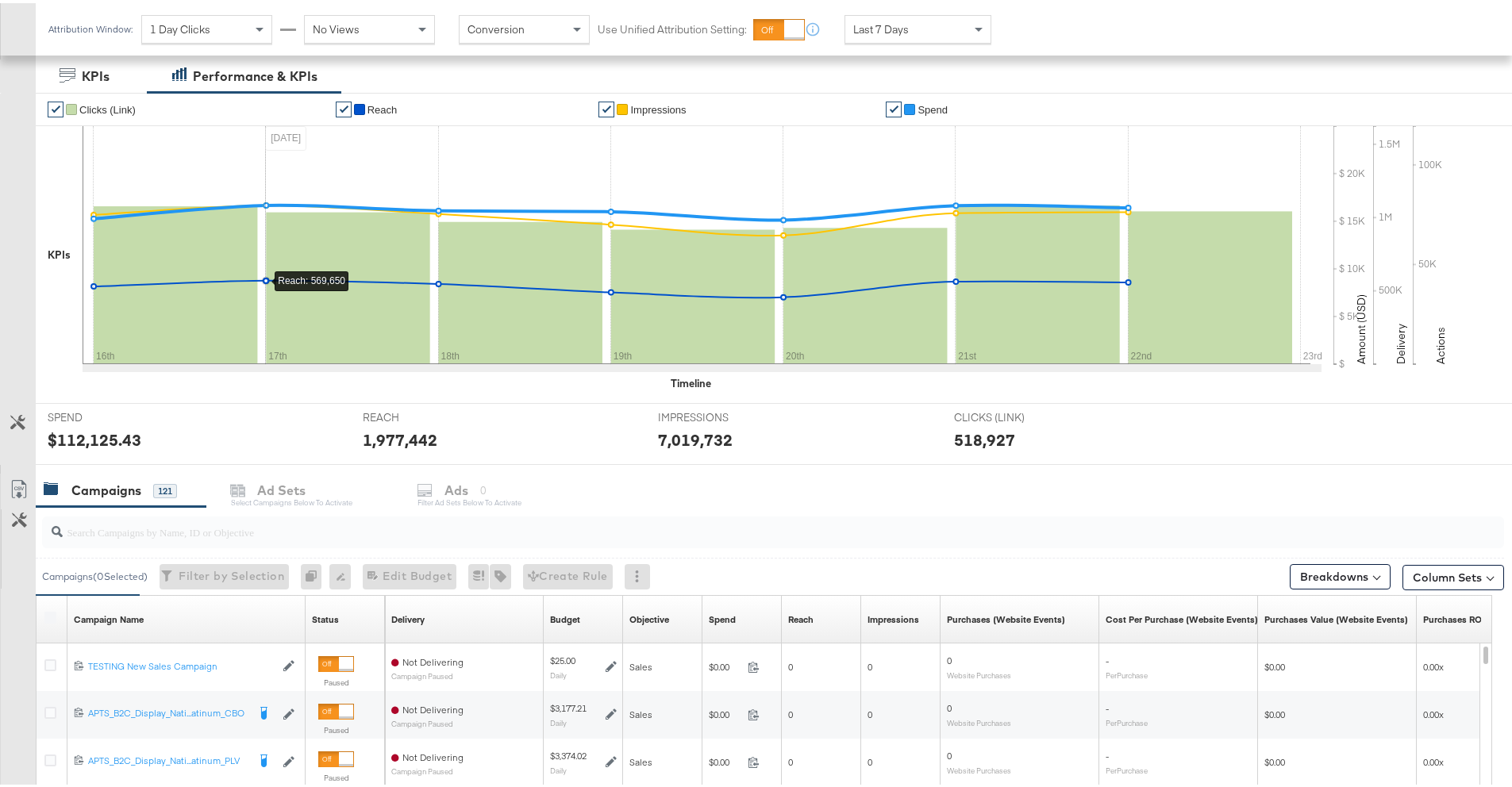
scroll to position [287, 0]
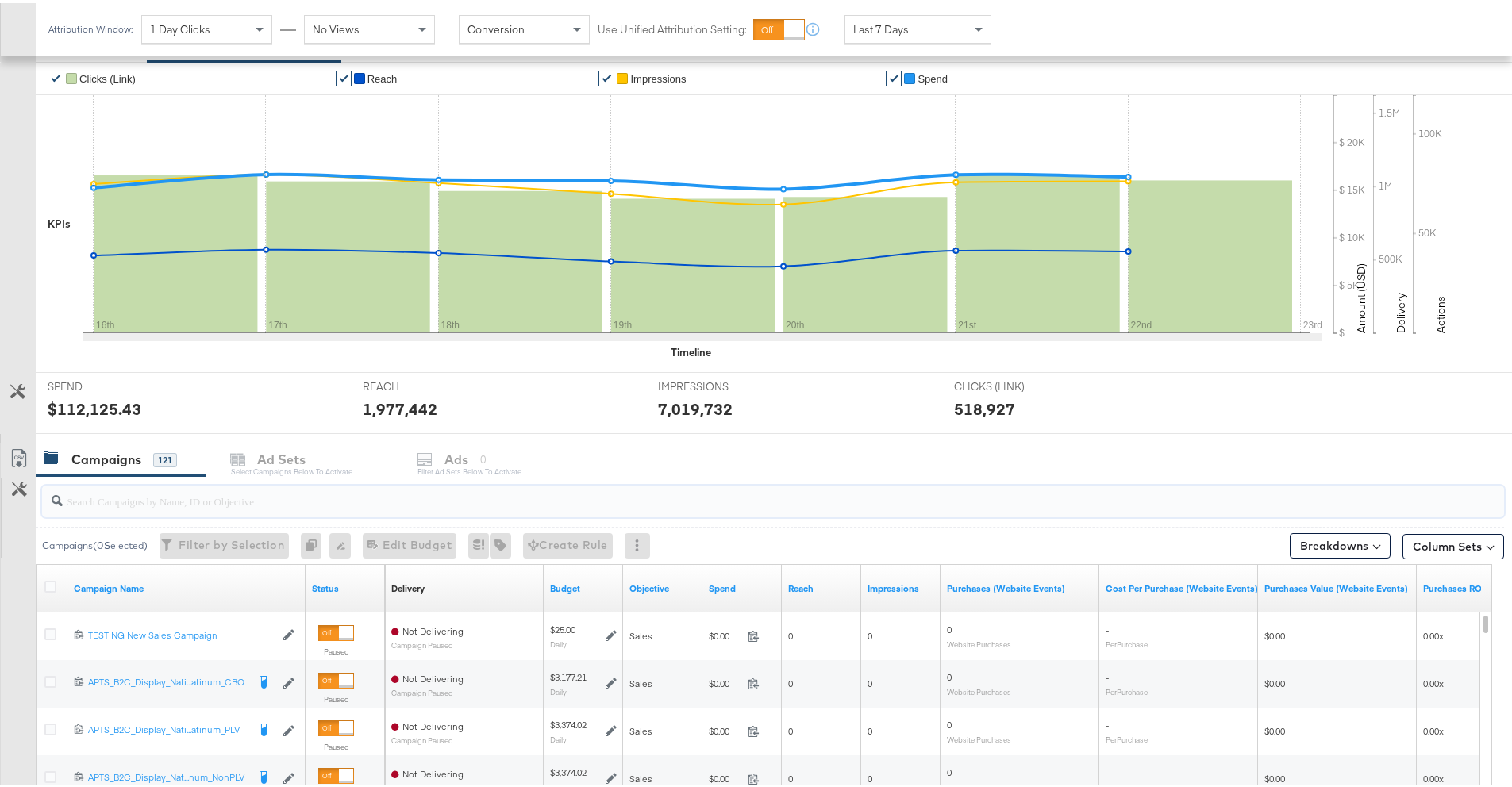
click at [259, 501] on input "search" at bounding box center [716, 491] width 1307 height 31
paste input "120204946815720614"
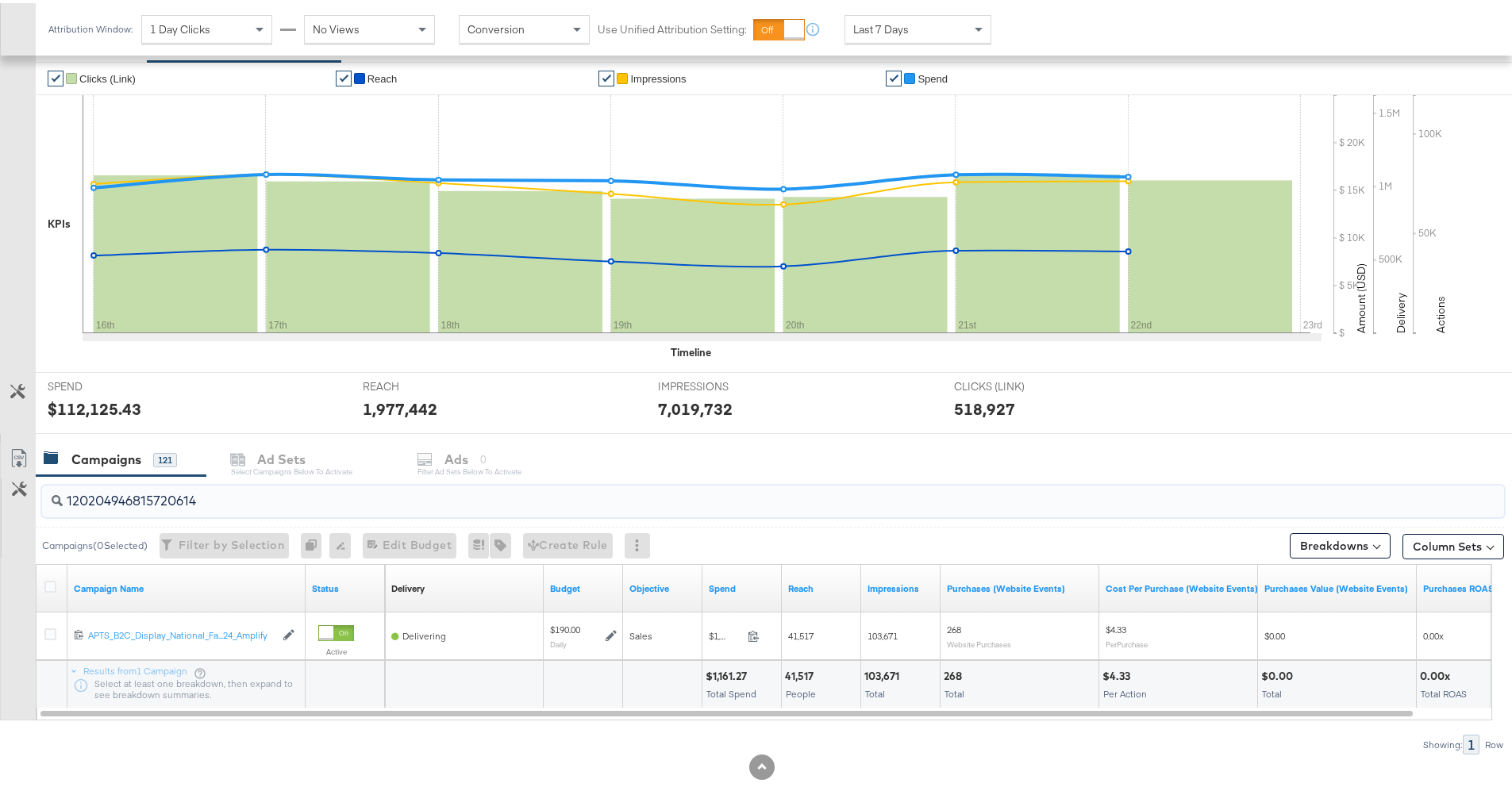
type input "120204946815720614"
click at [284, 727] on div "120204946815720614 Campaigns ( 0 Selected) Filter by Selection Filter 0 campaig…" at bounding box center [751, 611] width 1504 height 279
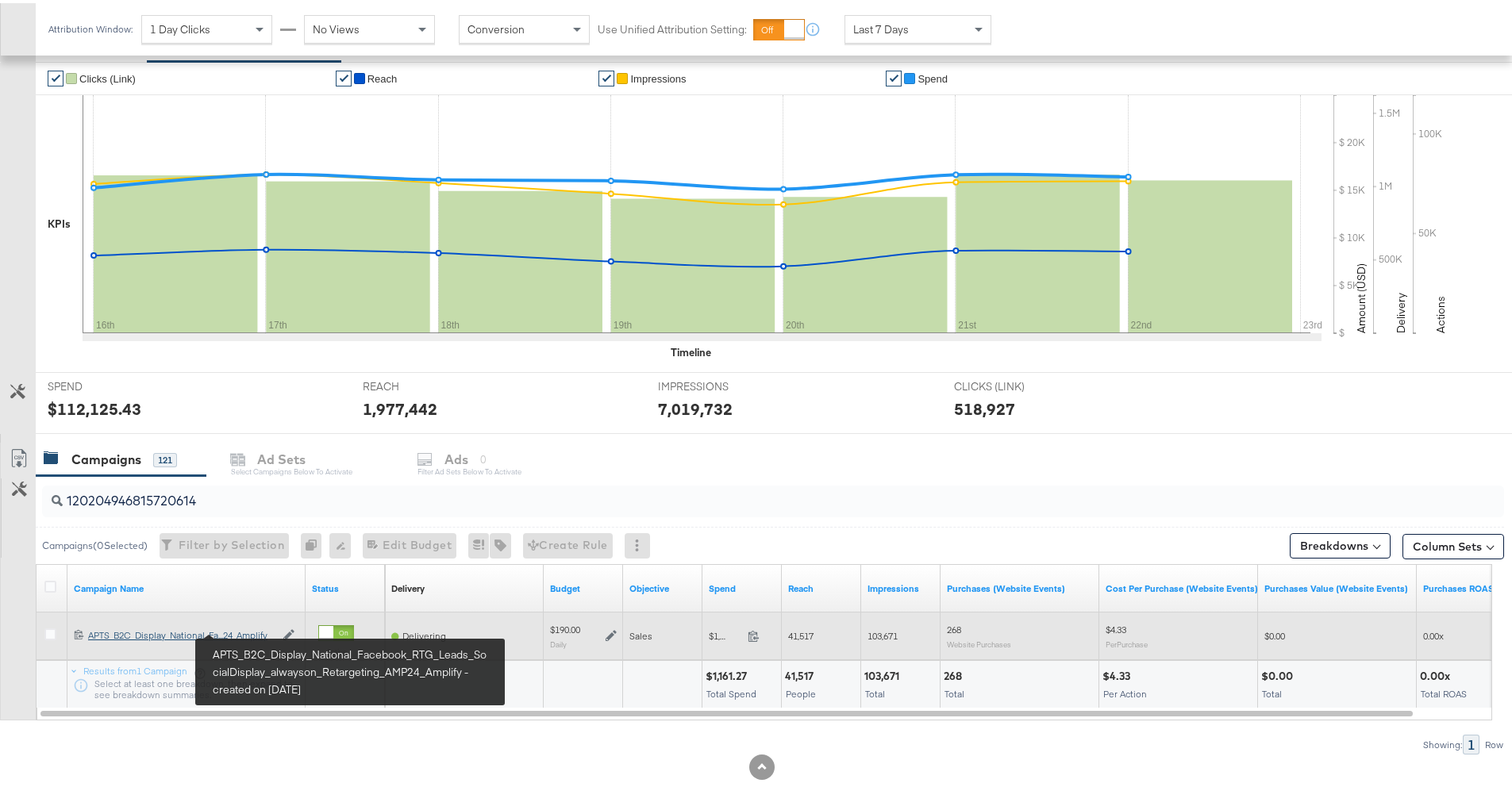
click at [254, 628] on div "APTS_B2C_Display_National_Facebook_RTG_Leads_SocialDisplay_alwayson_Retargeting…" at bounding box center [181, 631] width 187 height 13
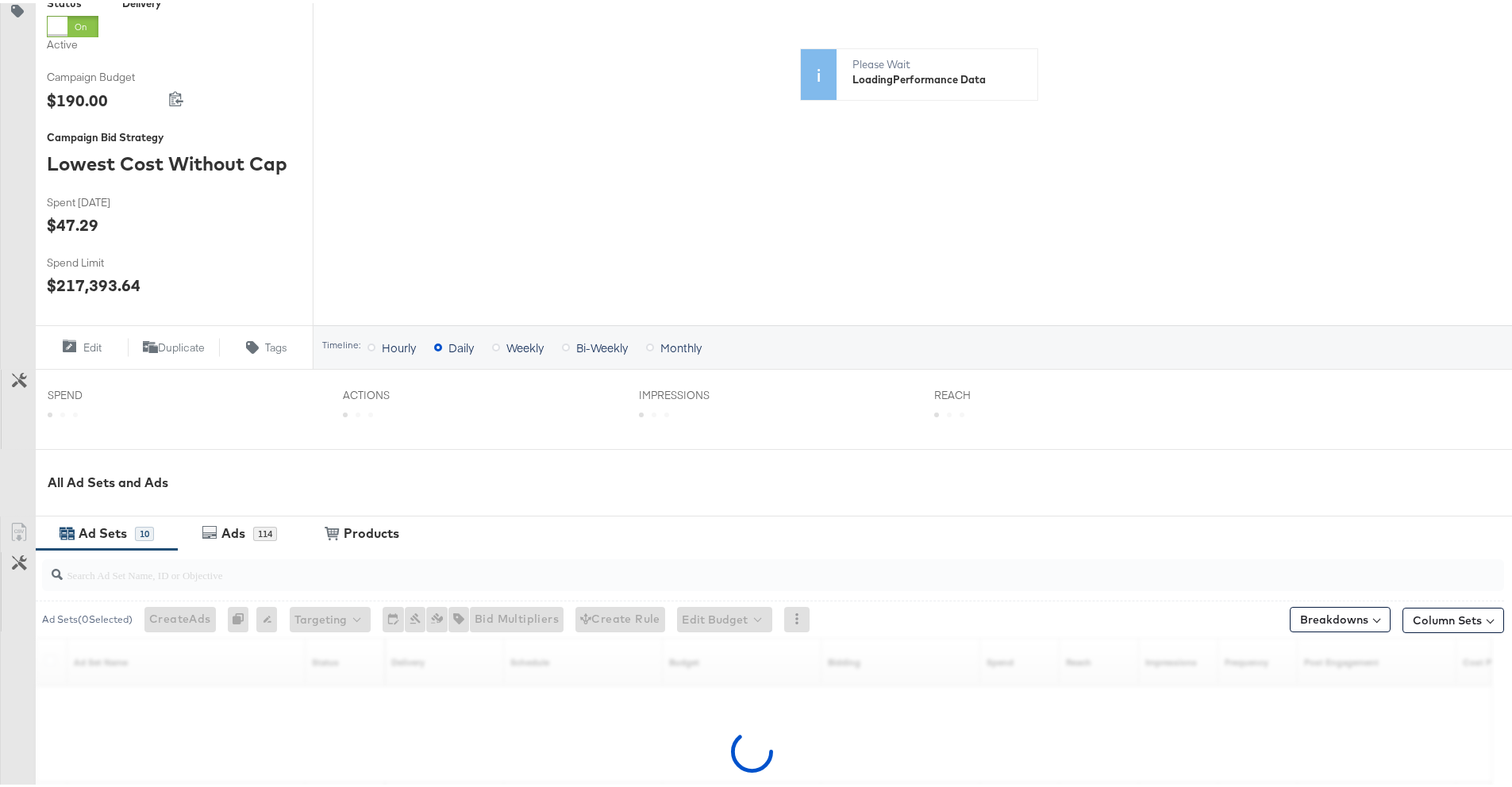
scroll to position [472, 0]
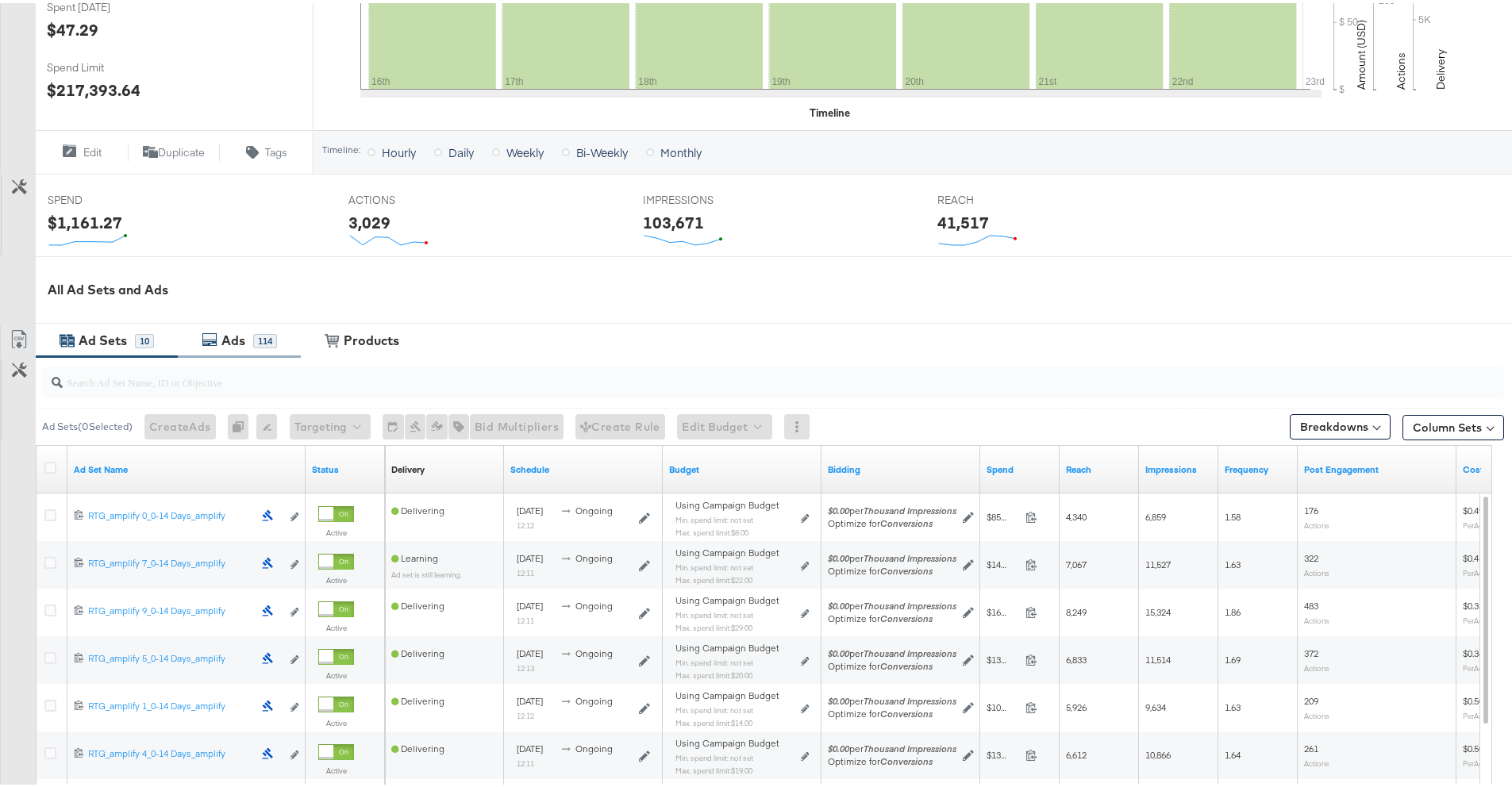
click at [229, 333] on div "Ads" at bounding box center [233, 338] width 23 height 18
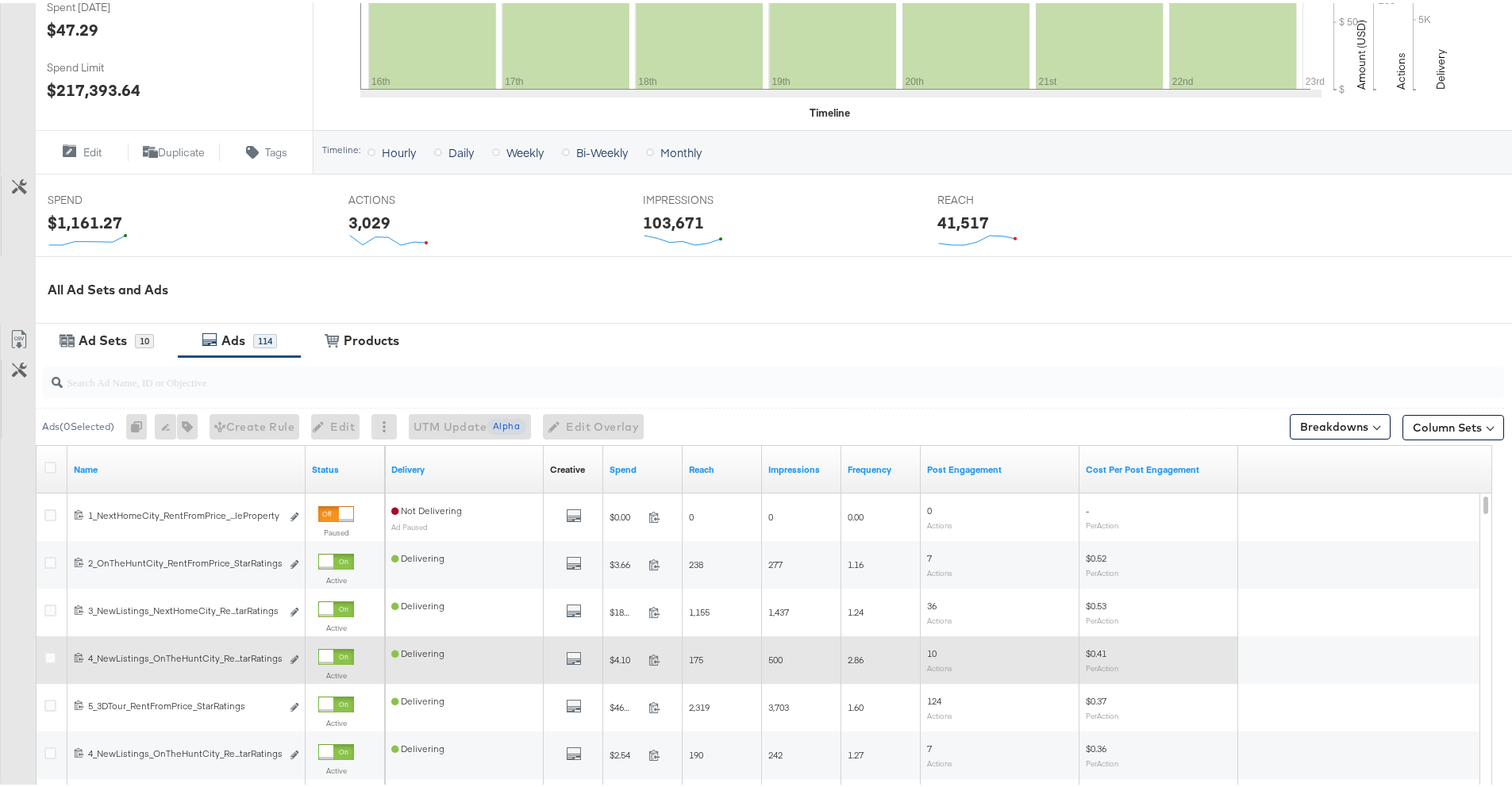
scroll to position [713, 0]
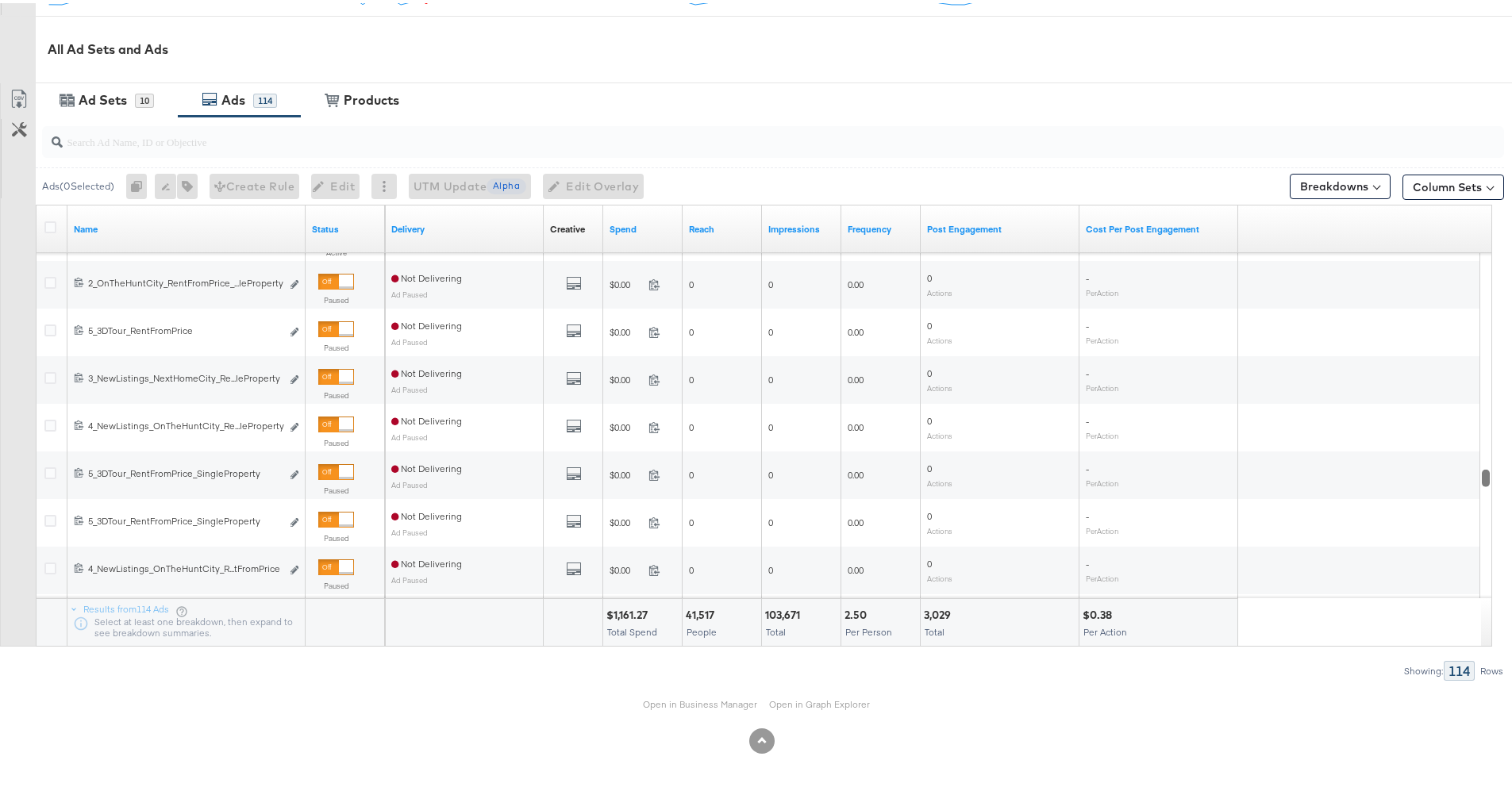
drag, startPoint x: 1487, startPoint y: 436, endPoint x: 1479, endPoint y: 470, distance: 34.9
click at [1480, 470] on div at bounding box center [1485, 475] width 11 height 18
